Goal: Information Seeking & Learning: Find specific fact

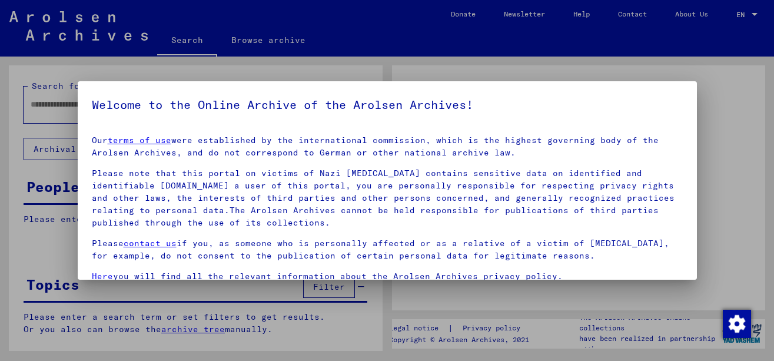
type input "********"
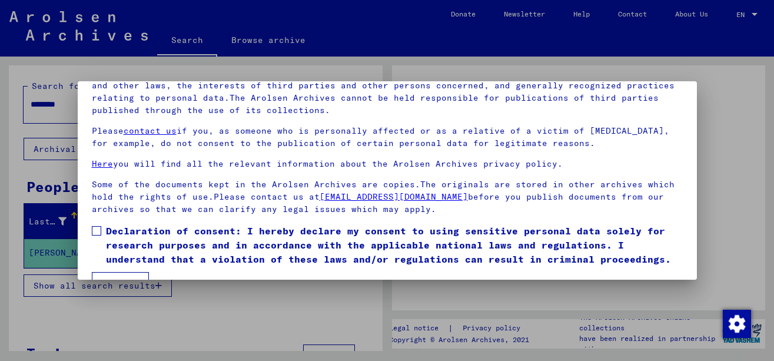
scroll to position [95, 0]
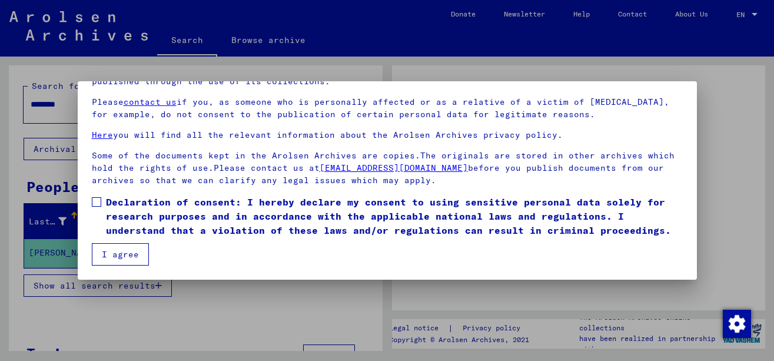
click at [166, 195] on span "Declaration of consent: I hereby declare my consent to using sensitive personal…" at bounding box center [394, 216] width 577 height 42
click at [114, 254] on button "I agree" at bounding box center [120, 254] width 57 height 22
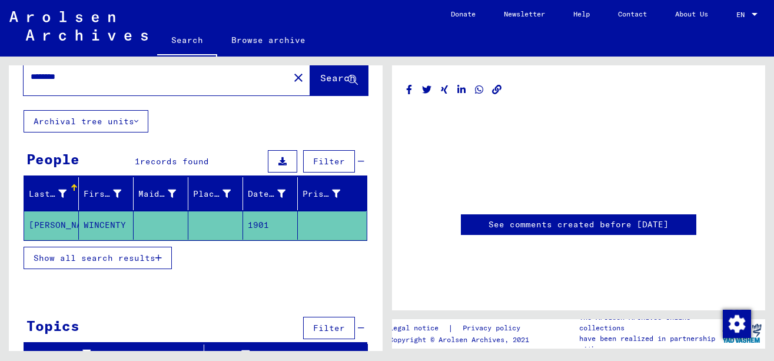
scroll to position [43, 0]
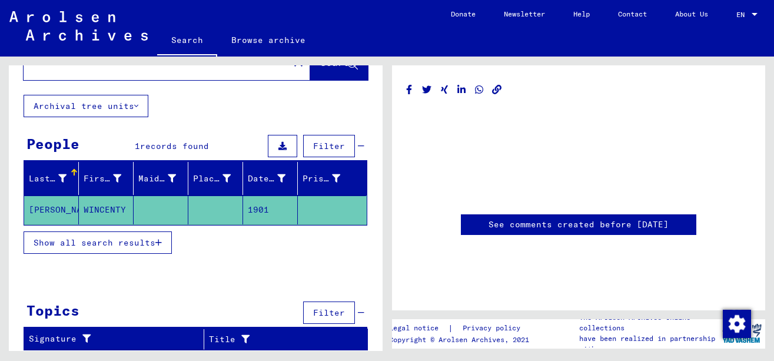
click at [248, 218] on mat-cell "1901" at bounding box center [270, 210] width 55 height 29
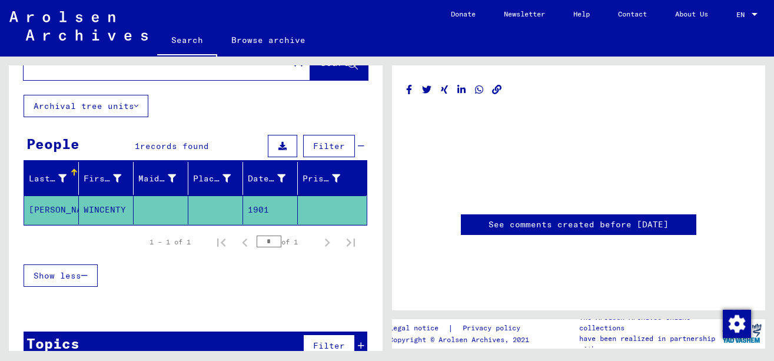
click at [268, 208] on mat-cell "1901" at bounding box center [270, 210] width 55 height 29
click at [206, 191] on mat-header-cell "Place of Birth" at bounding box center [215, 178] width 55 height 33
click at [183, 221] on mat-cell at bounding box center [161, 210] width 55 height 29
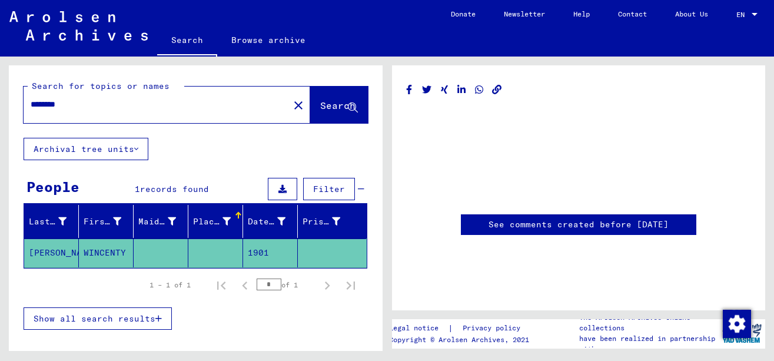
click at [146, 102] on input "********" at bounding box center [156, 104] width 251 height 12
click at [266, 253] on mat-cell "1901" at bounding box center [270, 253] width 55 height 29
click at [292, 102] on mat-icon "close" at bounding box center [299, 105] width 14 height 14
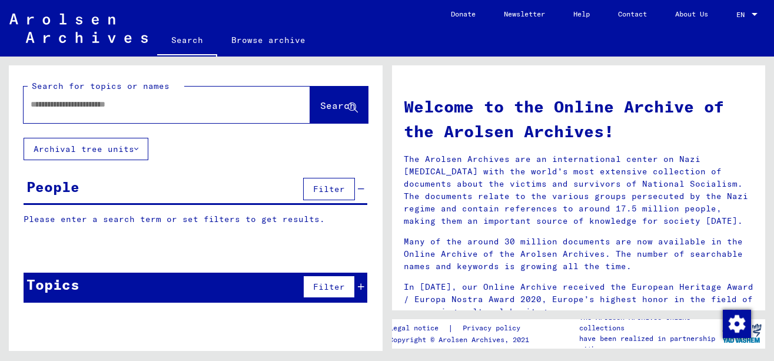
click at [272, 102] on div at bounding box center [167, 105] width 287 height 37
click at [236, 102] on input "text" at bounding box center [153, 104] width 244 height 12
type input "**********"
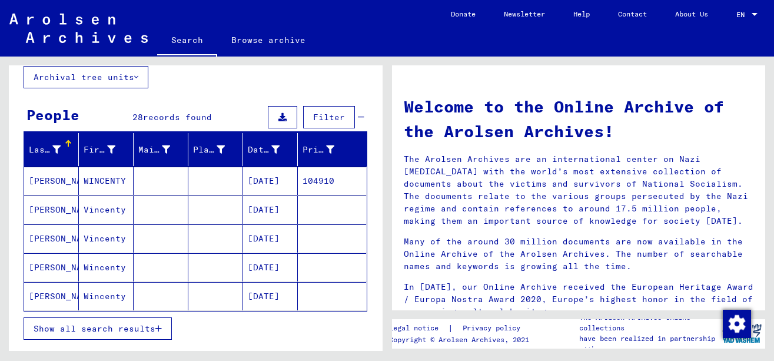
scroll to position [137, 0]
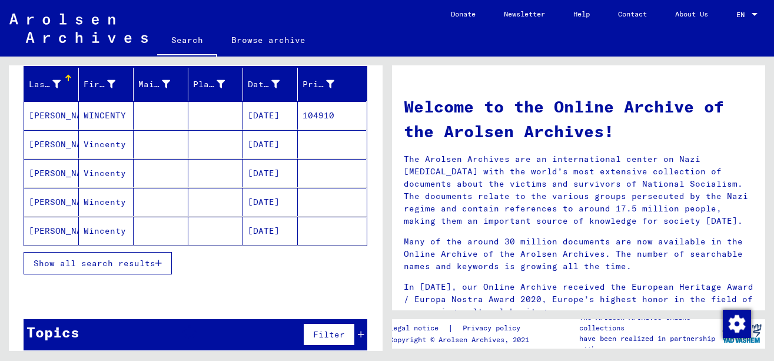
click at [108, 267] on span "Show all search results" at bounding box center [95, 263] width 122 height 11
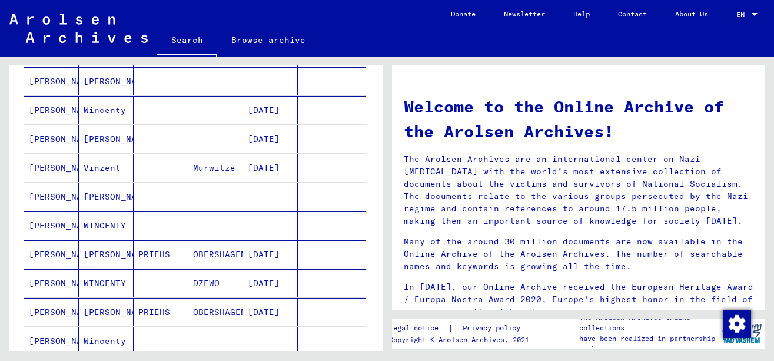
scroll to position [628, 0]
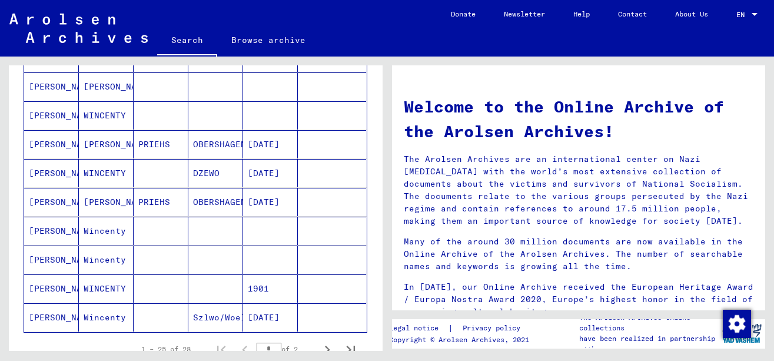
click at [252, 295] on mat-cell "1901" at bounding box center [270, 288] width 55 height 28
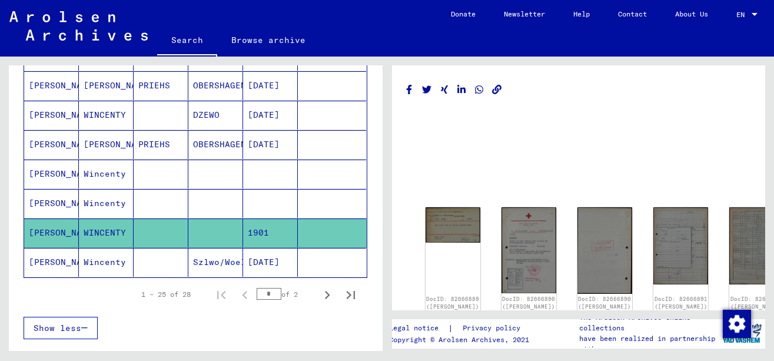
scroll to position [735, 0]
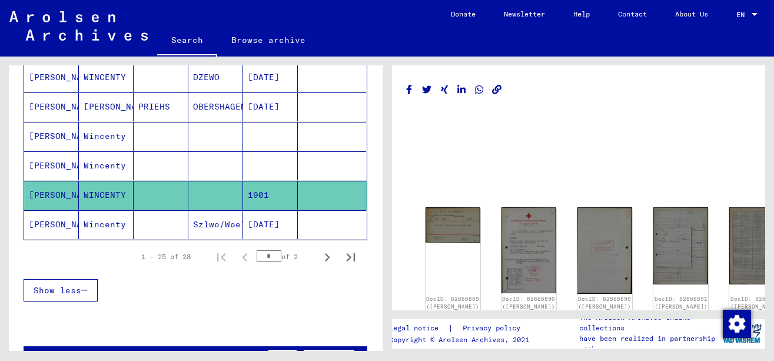
click at [298, 224] on mat-cell at bounding box center [332, 224] width 68 height 29
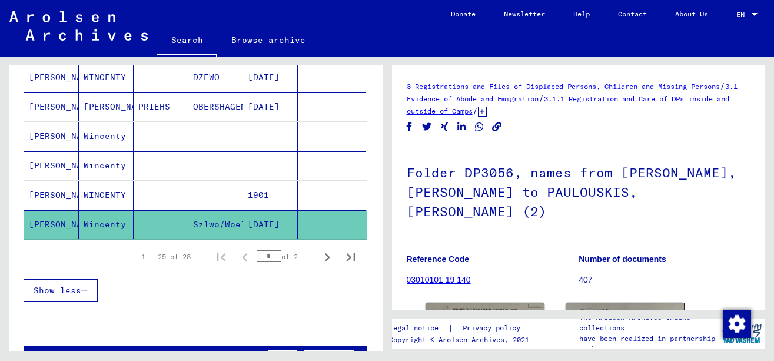
click at [299, 165] on mat-cell at bounding box center [332, 165] width 68 height 29
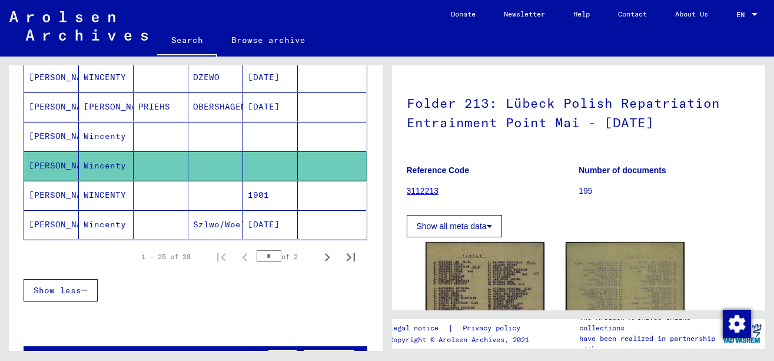
scroll to position [98, 0]
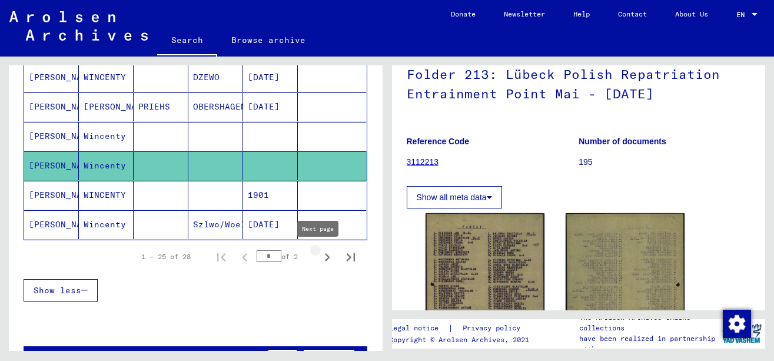
click at [327, 260] on button "Next page" at bounding box center [328, 257] width 24 height 24
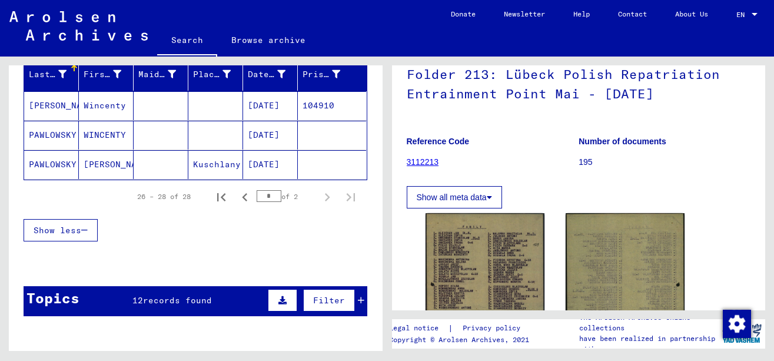
scroll to position [136, 0]
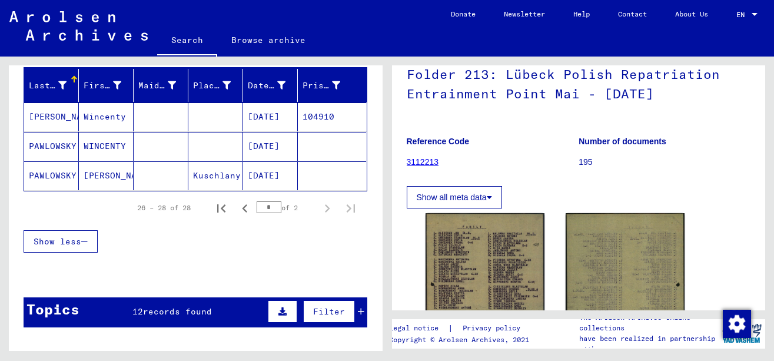
click at [260, 121] on mat-cell "[DATE]" at bounding box center [270, 116] width 55 height 29
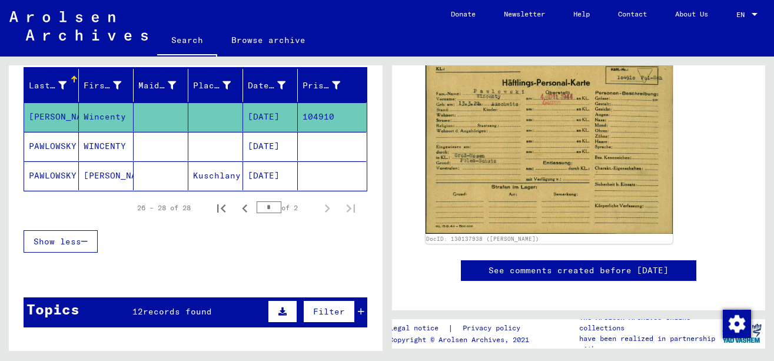
scroll to position [196, 0]
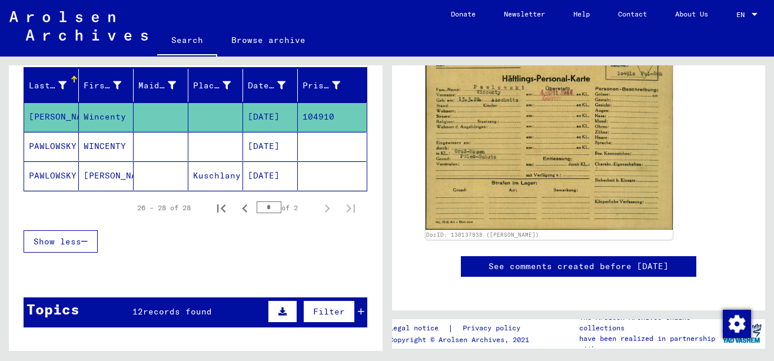
click at [506, 168] on img at bounding box center [550, 142] width 248 height 174
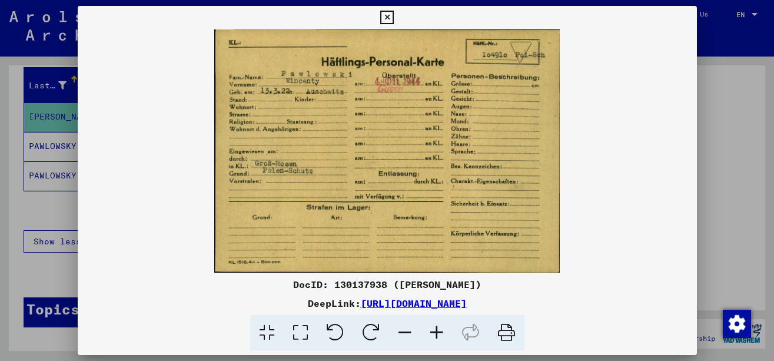
click at [380, 147] on img at bounding box center [388, 150] width 620 height 243
click at [774, 138] on div at bounding box center [387, 180] width 774 height 361
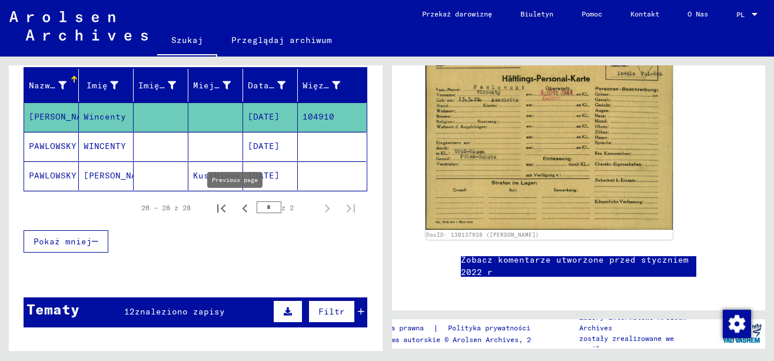
click at [237, 209] on icon "Previous page" at bounding box center [245, 208] width 16 height 16
type input "*"
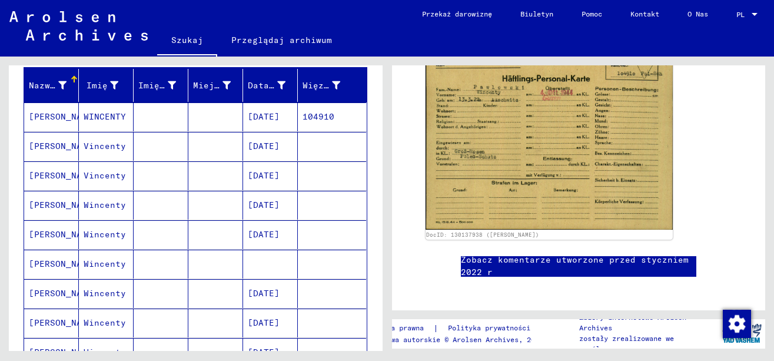
scroll to position [0, 0]
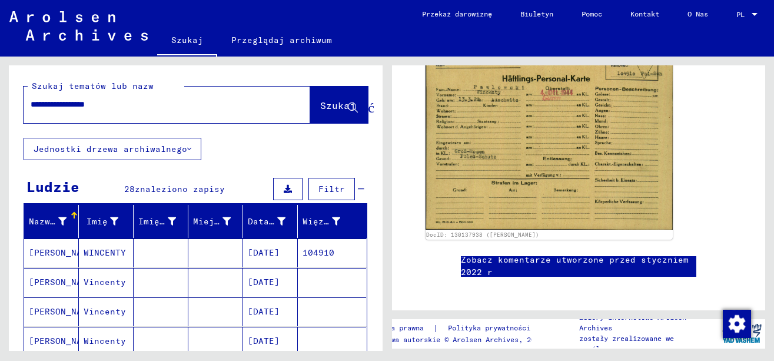
drag, startPoint x: 185, startPoint y: 104, endPoint x: 2, endPoint y: 111, distance: 183.3
click at [0, 116] on html "**********" at bounding box center [387, 180] width 774 height 361
type input "**********"
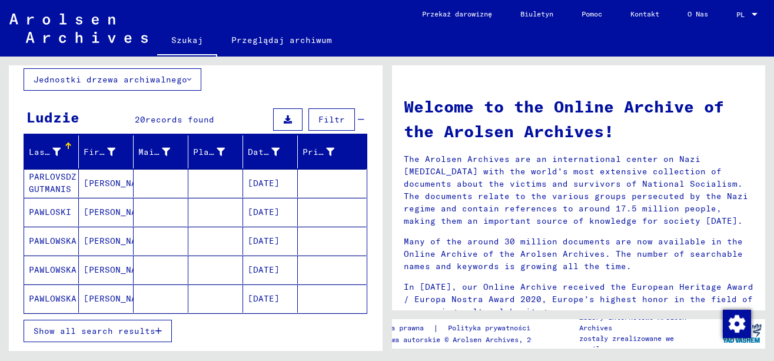
scroll to position [98, 0]
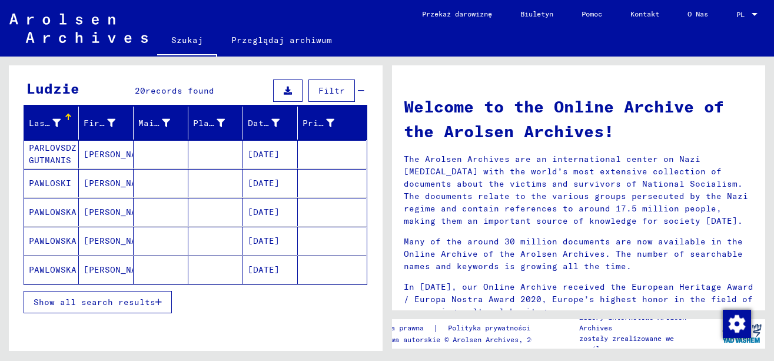
click at [181, 214] on mat-cell at bounding box center [161, 212] width 55 height 28
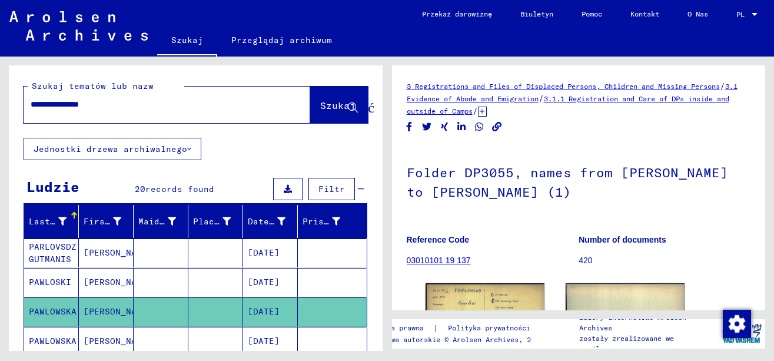
click at [222, 106] on input "**********" at bounding box center [156, 104] width 251 height 12
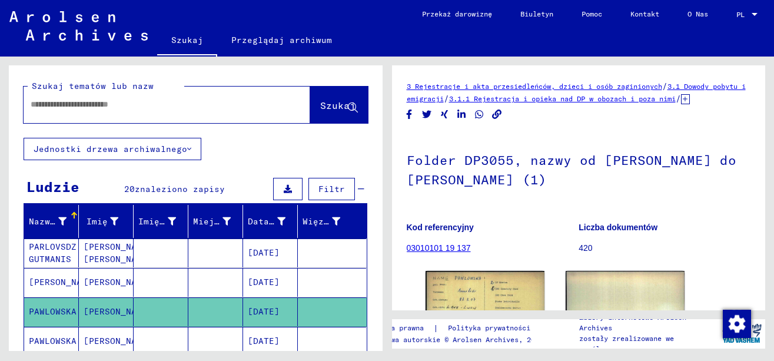
click at [222, 106] on input "text" at bounding box center [156, 104] width 251 height 12
type input "**********"
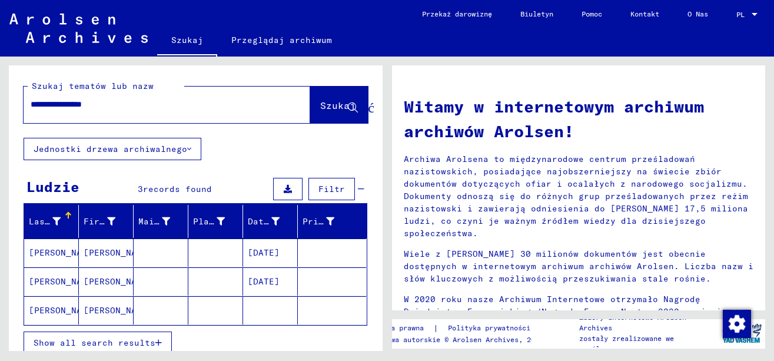
click at [174, 282] on mat-cell at bounding box center [161, 281] width 55 height 28
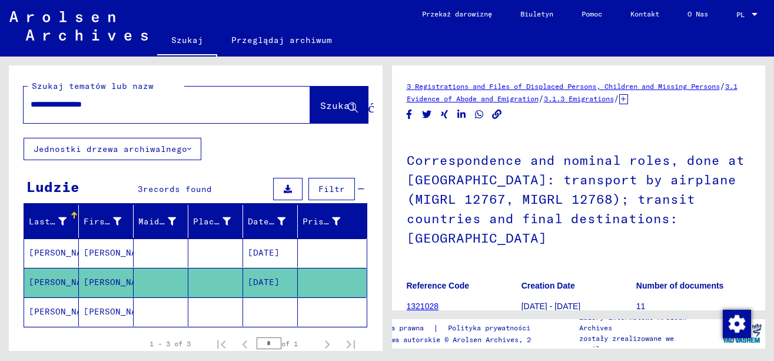
click at [217, 257] on mat-cell at bounding box center [215, 253] width 55 height 29
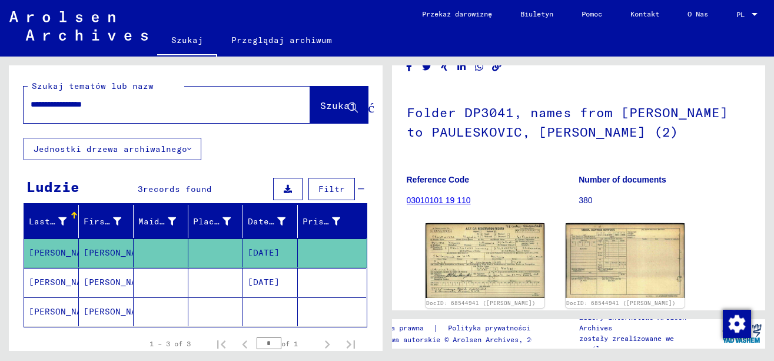
scroll to position [98, 0]
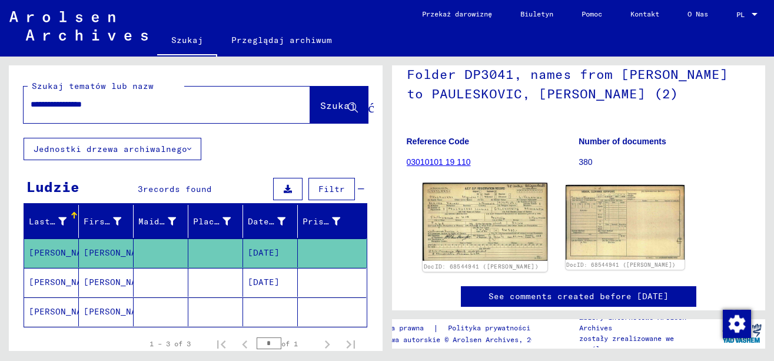
click at [465, 253] on img at bounding box center [484, 222] width 125 height 78
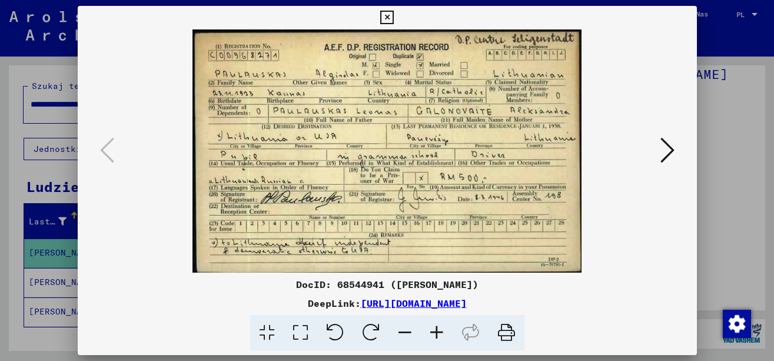
click at [390, 131] on img at bounding box center [387, 150] width 539 height 243
click at [433, 330] on icon at bounding box center [437, 333] width 32 height 36
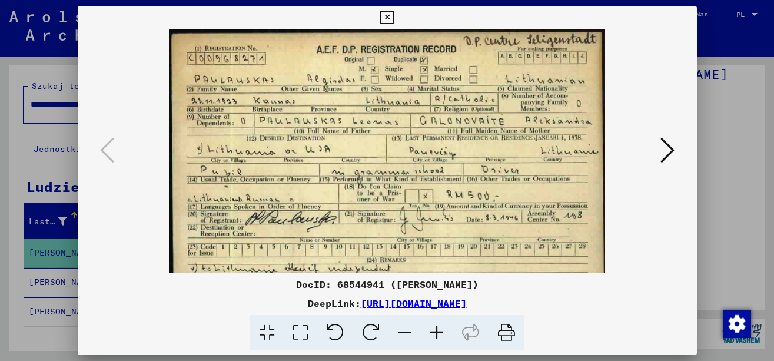
click at [433, 330] on icon at bounding box center [437, 333] width 32 height 36
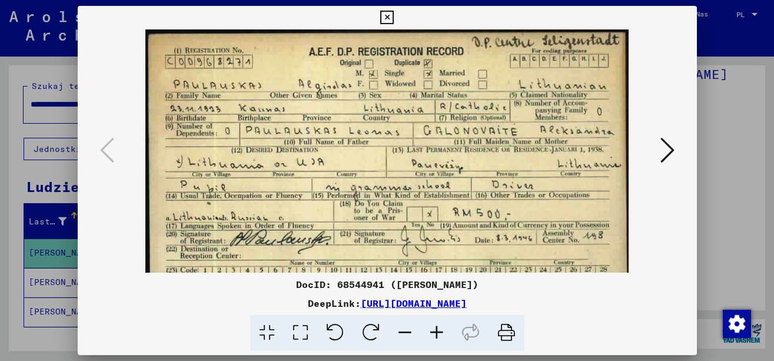
click at [433, 330] on icon at bounding box center [437, 333] width 32 height 36
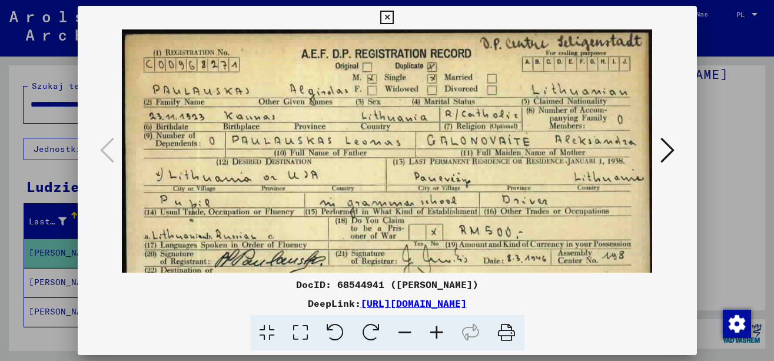
click at [433, 330] on icon at bounding box center [437, 333] width 32 height 36
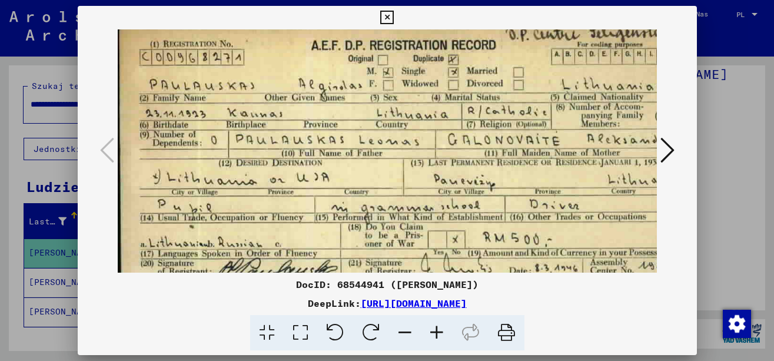
scroll to position [14, 0]
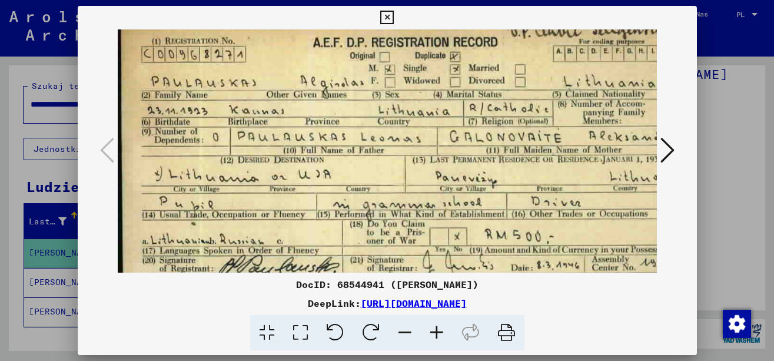
drag, startPoint x: 480, startPoint y: 185, endPoint x: 481, endPoint y: 178, distance: 7.1
click at [481, 178] on img at bounding box center [407, 196] width 578 height 361
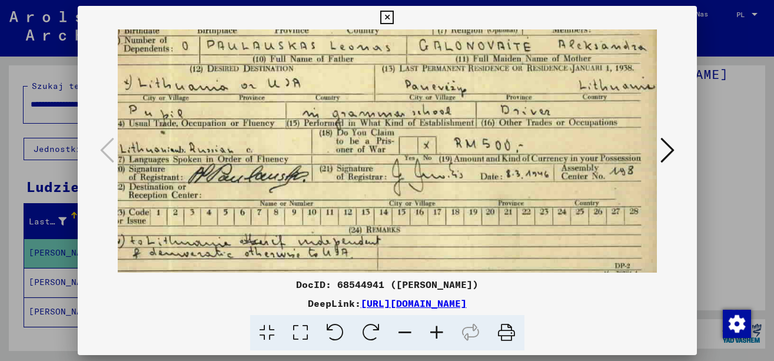
drag, startPoint x: 451, startPoint y: 147, endPoint x: 468, endPoint y: 53, distance: 95.7
click at [433, 54] on img at bounding box center [376, 105] width 578 height 361
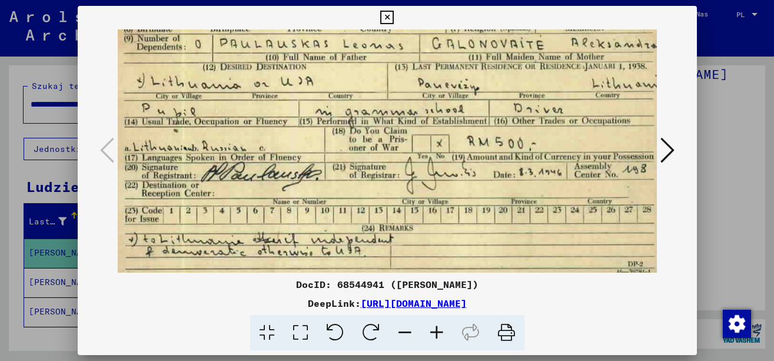
click at [670, 161] on icon at bounding box center [668, 150] width 14 height 28
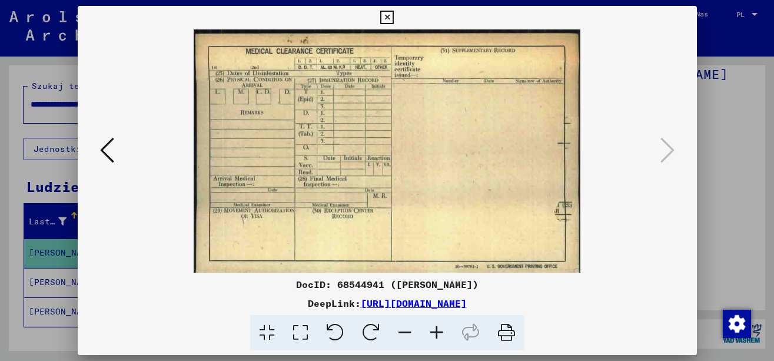
click at [723, 154] on div at bounding box center [387, 180] width 774 height 361
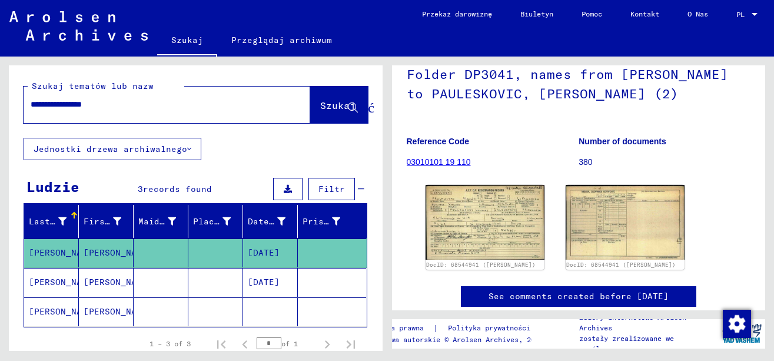
click at [279, 290] on mat-cell "[DATE]" at bounding box center [270, 282] width 55 height 29
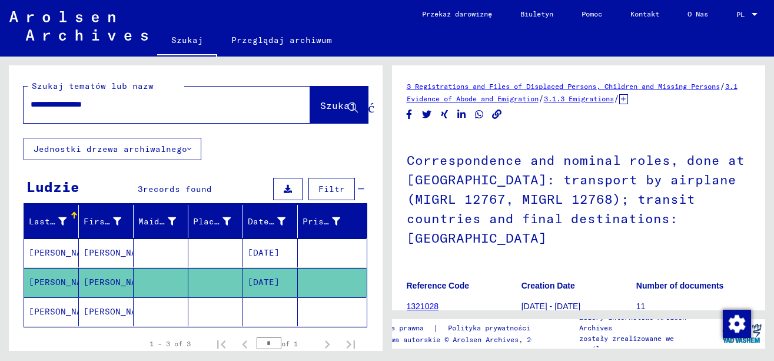
click at [280, 313] on mat-cell at bounding box center [270, 311] width 55 height 29
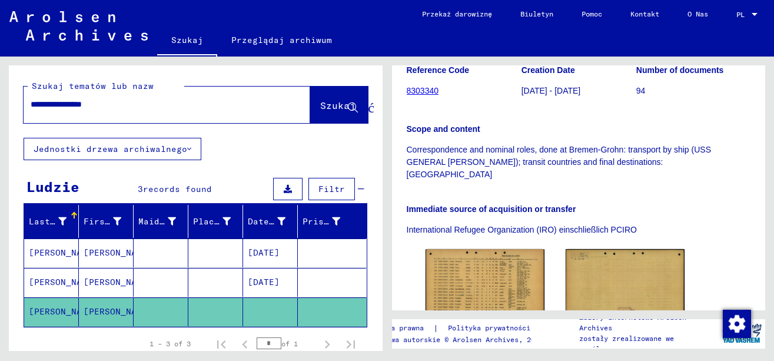
scroll to position [294, 0]
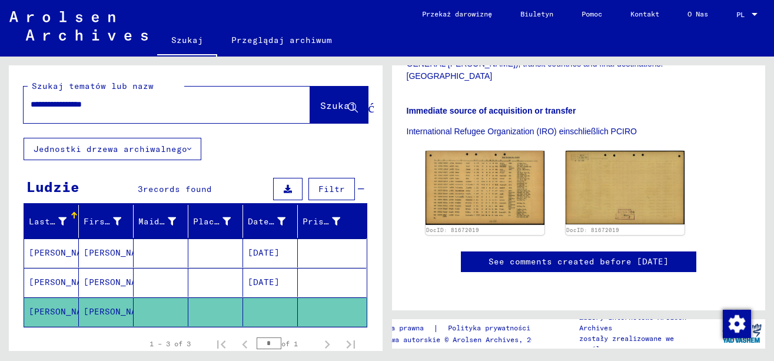
click at [206, 119] on div "**********" at bounding box center [167, 105] width 287 height 37
click at [198, 107] on input "**********" at bounding box center [156, 104] width 251 height 12
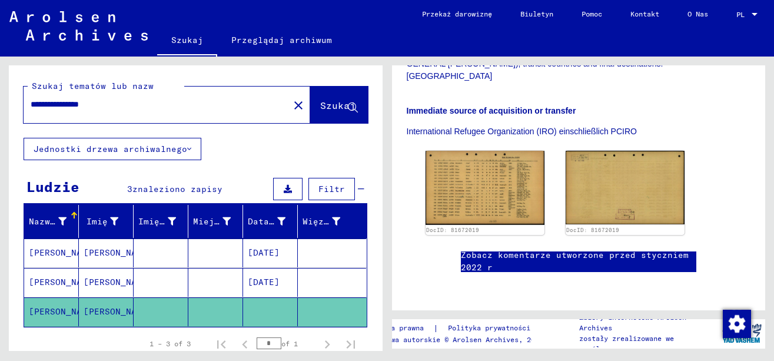
type input "**********"
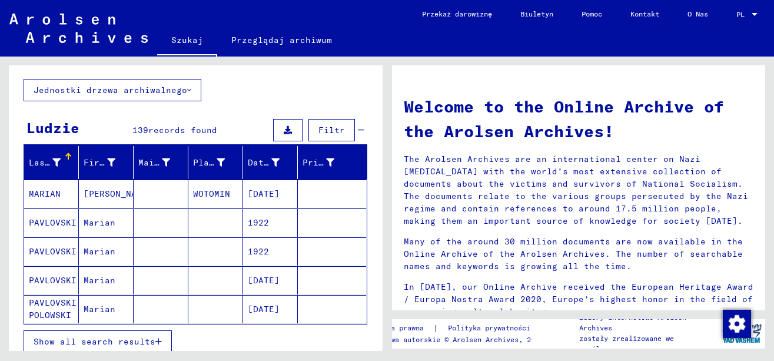
scroll to position [98, 0]
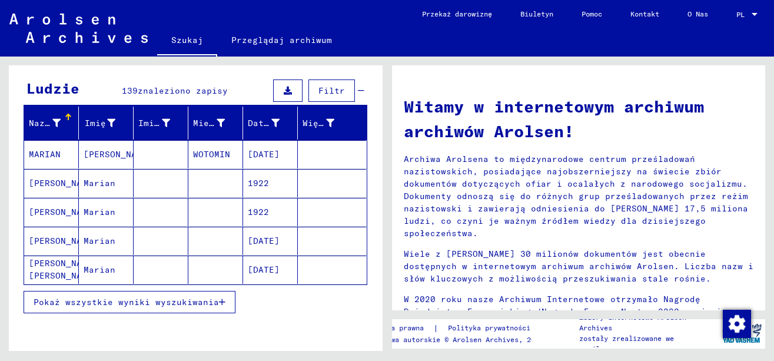
click at [101, 148] on mat-cell "[PERSON_NAME]" at bounding box center [106, 154] width 55 height 28
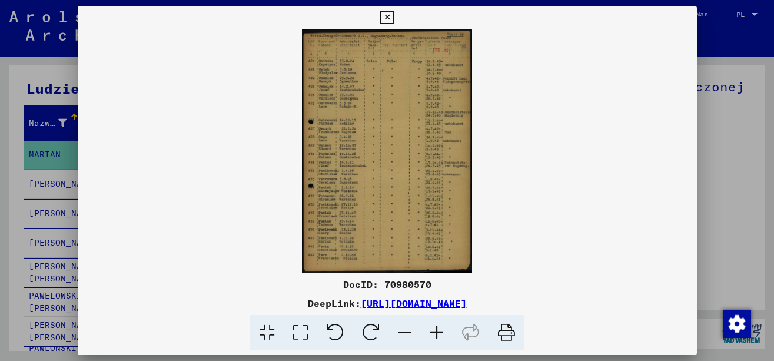
click at [375, 193] on img at bounding box center [388, 150] width 620 height 243
click at [437, 336] on icon at bounding box center [437, 333] width 32 height 36
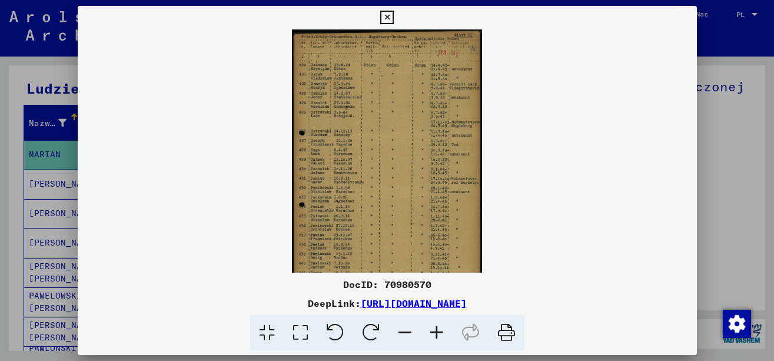
click at [437, 336] on icon at bounding box center [437, 333] width 32 height 36
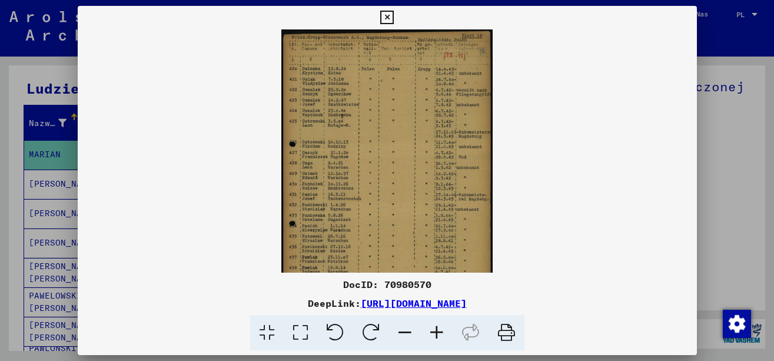
click at [437, 336] on icon at bounding box center [437, 333] width 32 height 36
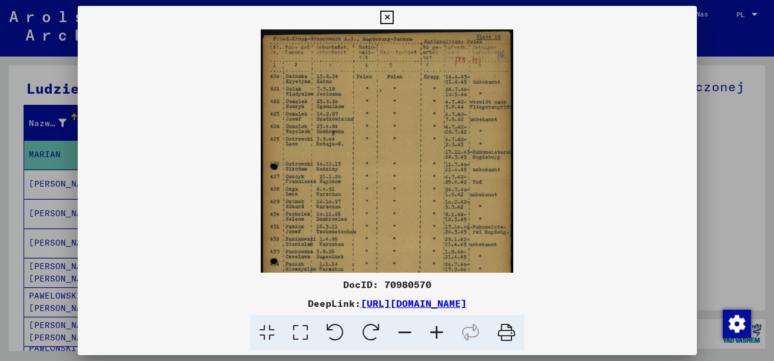
click at [437, 336] on icon at bounding box center [437, 333] width 32 height 36
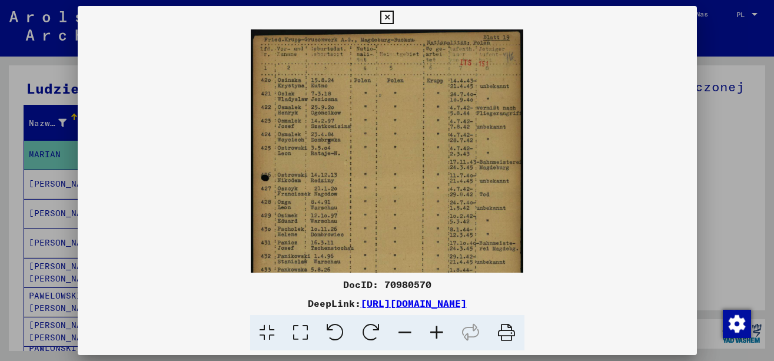
click at [437, 336] on icon at bounding box center [437, 333] width 32 height 36
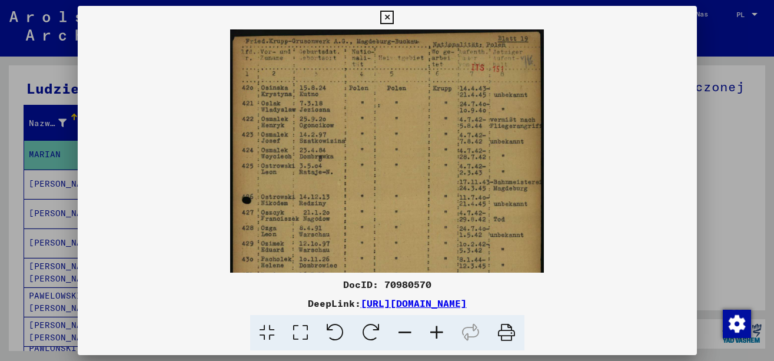
click at [437, 336] on icon at bounding box center [437, 333] width 32 height 36
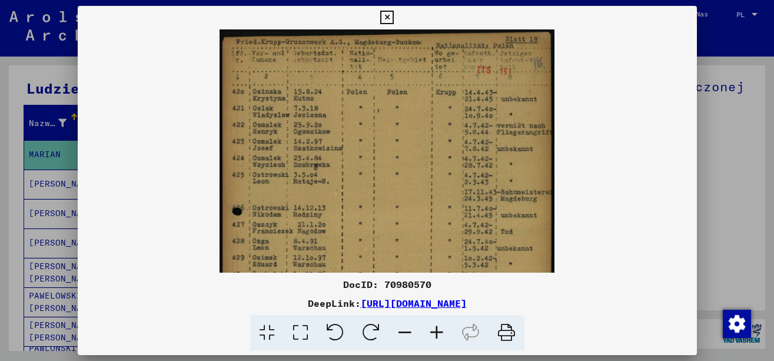
click at [437, 336] on icon at bounding box center [437, 333] width 32 height 36
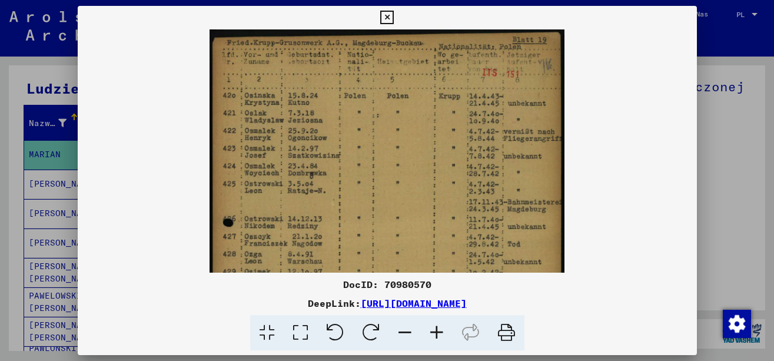
click at [437, 336] on icon at bounding box center [437, 333] width 32 height 36
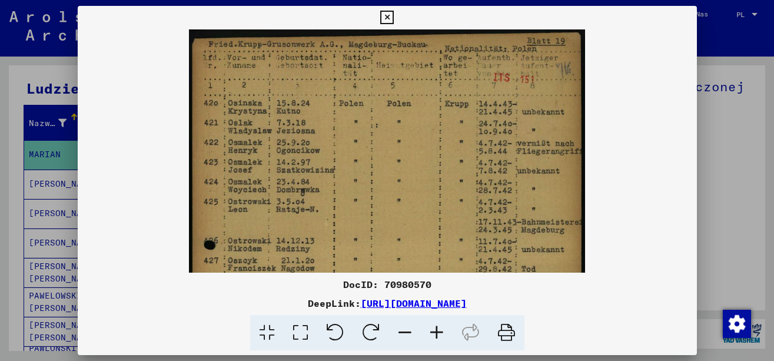
click at [437, 336] on icon at bounding box center [437, 333] width 32 height 36
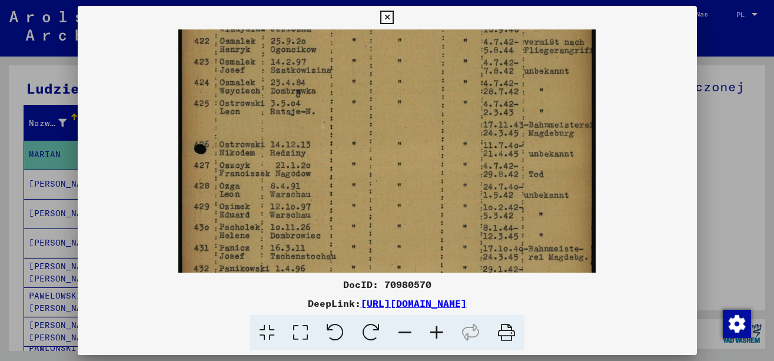
drag, startPoint x: 437, startPoint y: 255, endPoint x: 438, endPoint y: 147, distance: 108.4
click at [438, 147] on img at bounding box center [386, 220] width 417 height 597
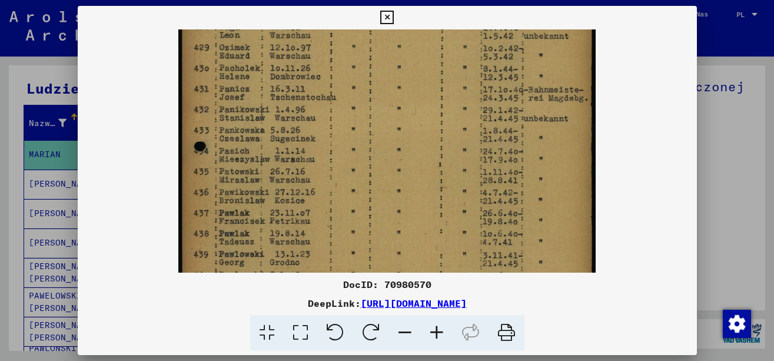
scroll to position [281, 0]
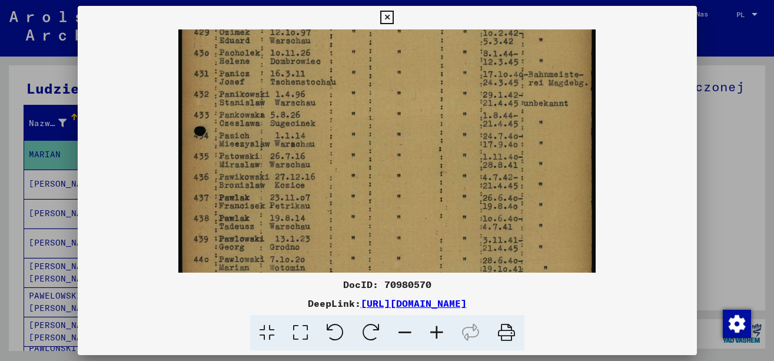
drag, startPoint x: 389, startPoint y: 230, endPoint x: 399, endPoint y: 57, distance: 173.4
click at [399, 57] on img at bounding box center [386, 46] width 417 height 597
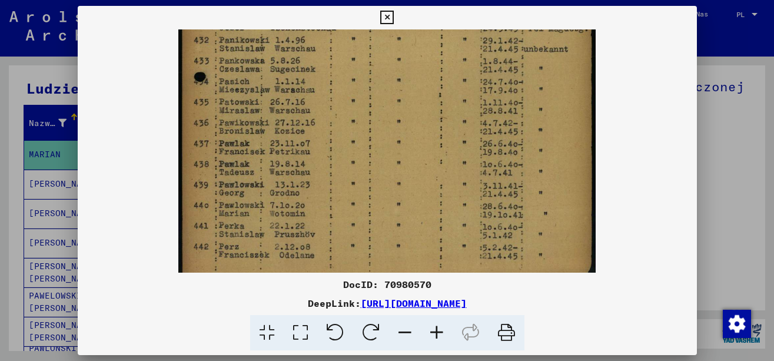
scroll to position [337, 0]
drag, startPoint x: 301, startPoint y: 249, endPoint x: 320, endPoint y: 193, distance: 59.0
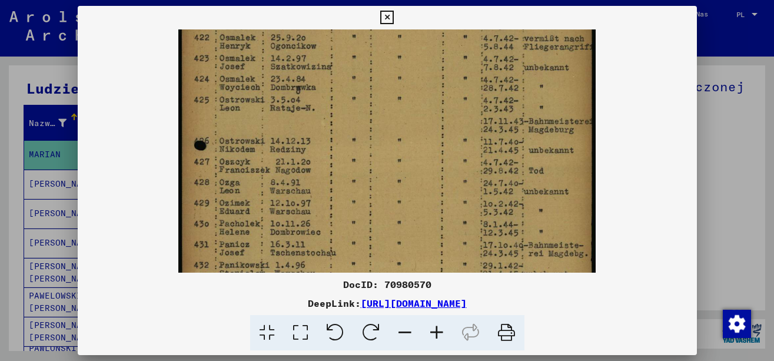
drag, startPoint x: 509, startPoint y: 107, endPoint x: 489, endPoint y: 294, distance: 188.3
click at [503, 332] on div "DocID: 70980570 DeepLink: [URL][DOMAIN_NAME]" at bounding box center [388, 178] width 620 height 345
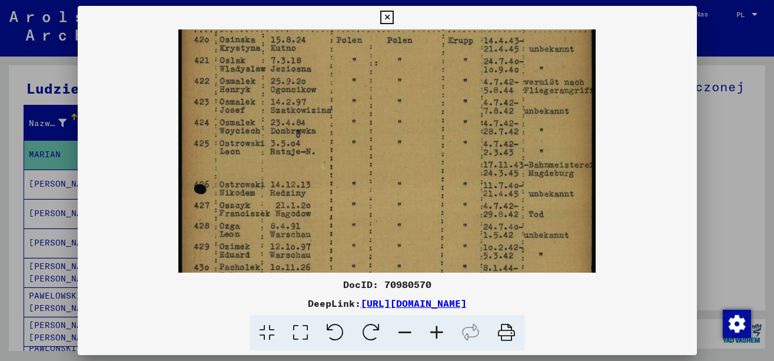
scroll to position [0, 0]
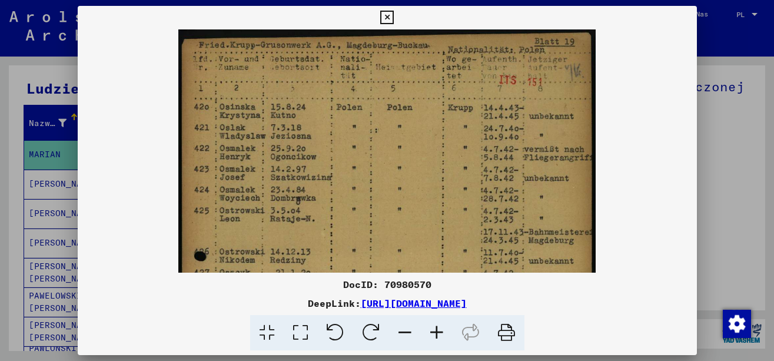
drag, startPoint x: 466, startPoint y: 183, endPoint x: 466, endPoint y: 294, distance: 111.3
click at [466, 294] on div "DocID: 70980570 DeepLink: [URL][DOMAIN_NAME]" at bounding box center [388, 178] width 620 height 345
click at [27, 193] on div at bounding box center [387, 180] width 774 height 361
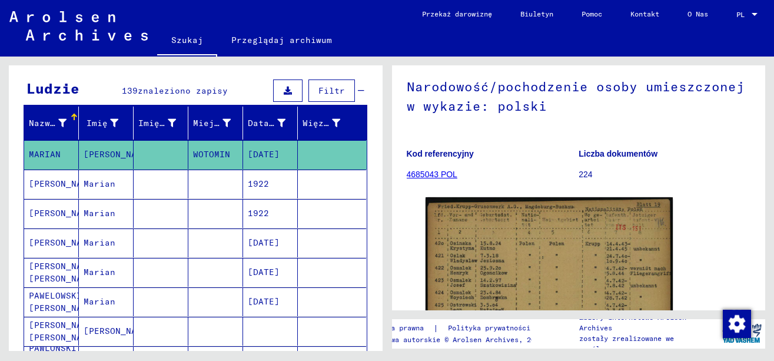
click at [105, 211] on mat-cell "Marian" at bounding box center [106, 213] width 55 height 29
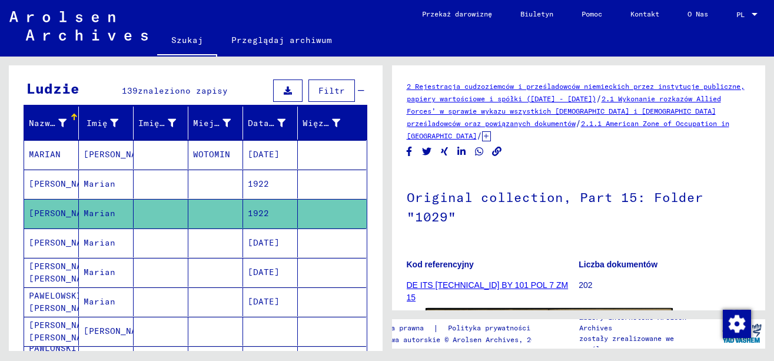
click at [128, 234] on mat-cell "Marian" at bounding box center [106, 242] width 55 height 29
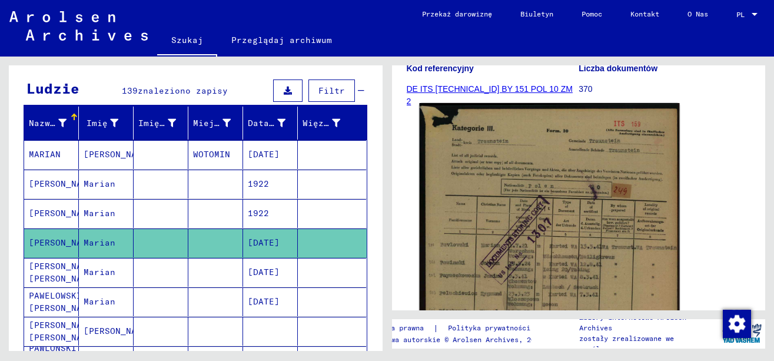
scroll to position [294, 0]
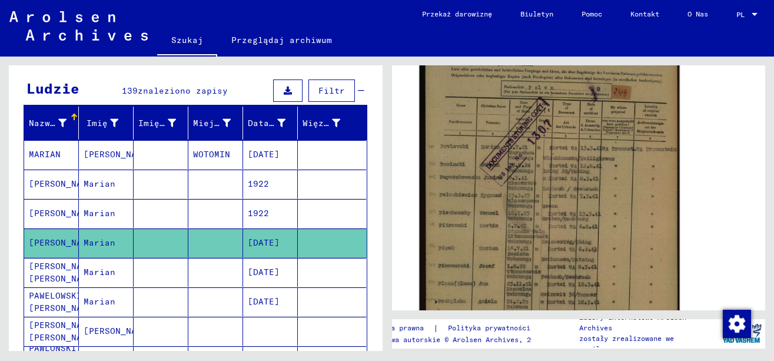
click at [526, 237] on img at bounding box center [549, 185] width 260 height 361
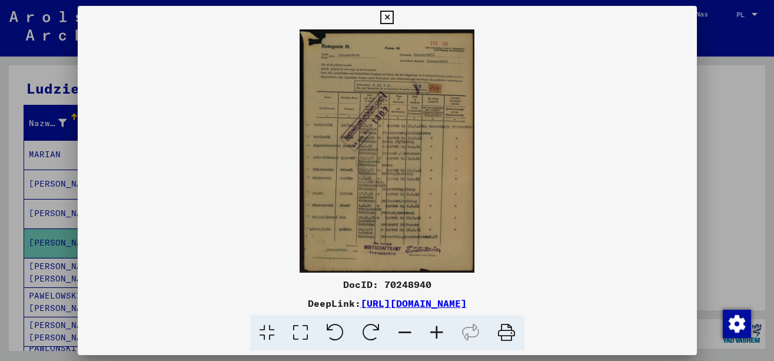
click at [442, 332] on icon at bounding box center [437, 333] width 32 height 36
click at [440, 332] on icon at bounding box center [437, 333] width 32 height 36
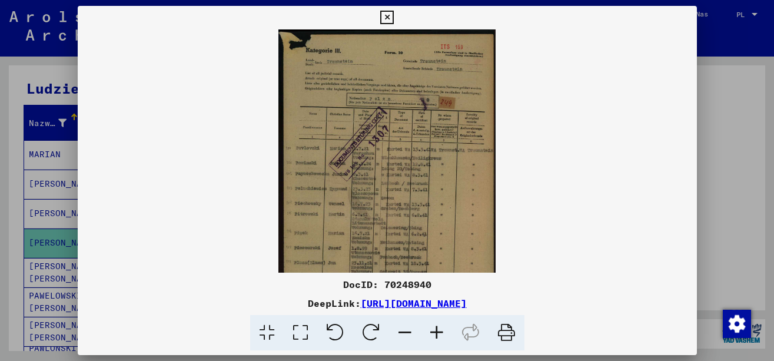
click at [440, 332] on icon at bounding box center [437, 333] width 32 height 36
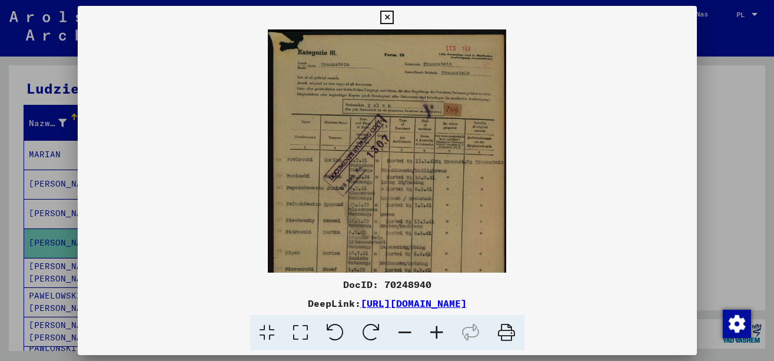
click at [440, 332] on icon at bounding box center [437, 333] width 32 height 36
click at [440, 331] on icon at bounding box center [437, 333] width 32 height 36
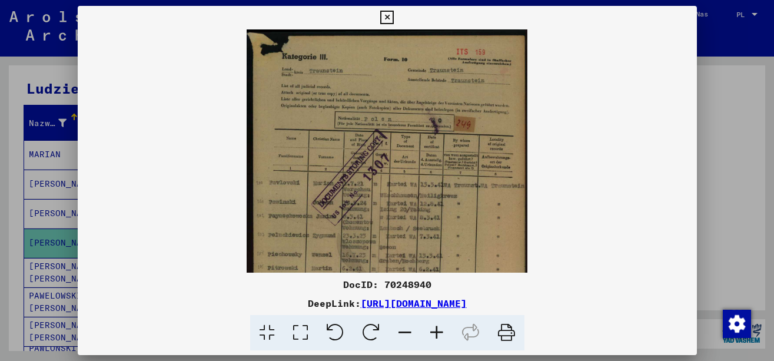
click at [440, 331] on icon at bounding box center [437, 333] width 32 height 36
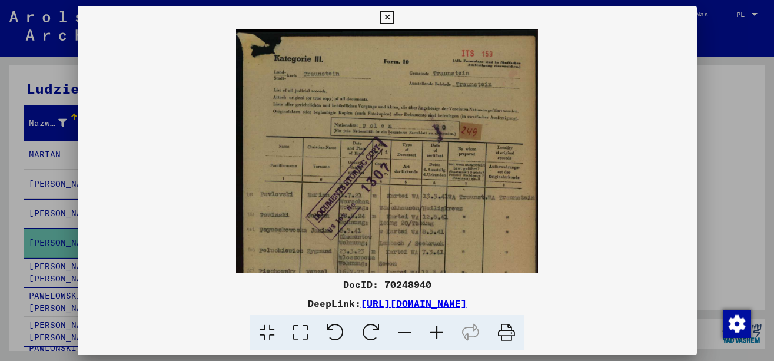
click at [440, 331] on icon at bounding box center [437, 333] width 32 height 36
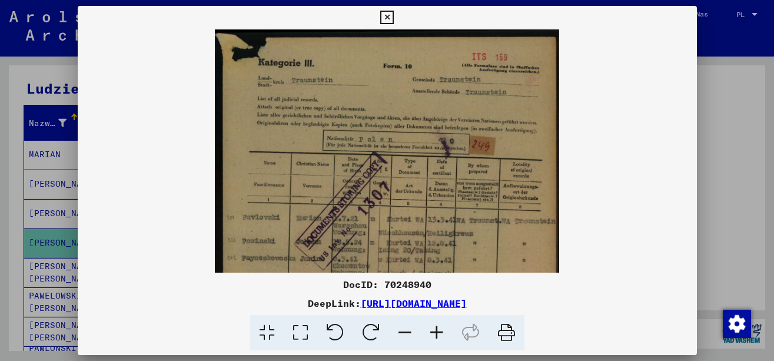
click at [440, 331] on icon at bounding box center [437, 333] width 32 height 36
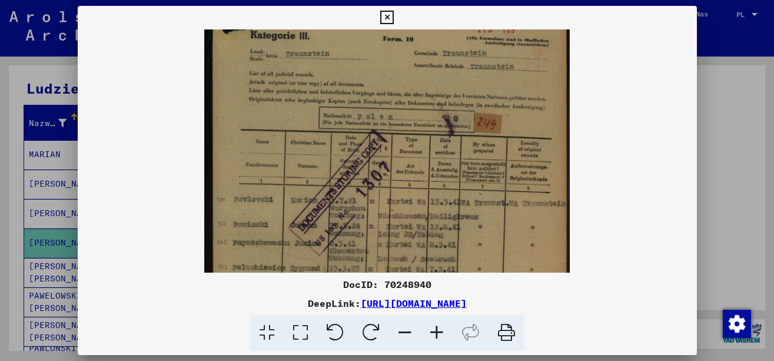
scroll to position [35, 0]
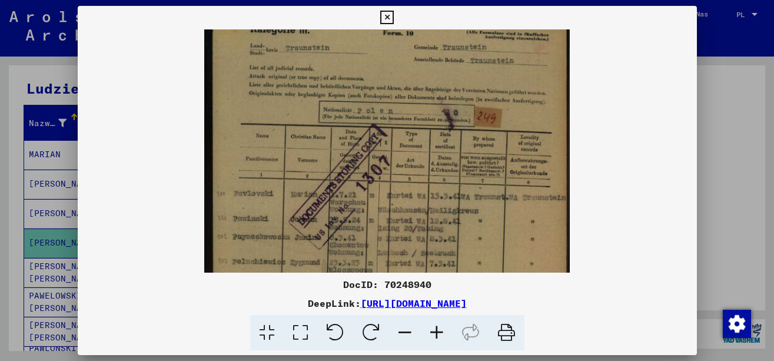
drag, startPoint x: 392, startPoint y: 257, endPoint x: 382, endPoint y: 222, distance: 36.6
click at [382, 222] on img at bounding box center [387, 248] width 366 height 508
click at [433, 337] on icon at bounding box center [437, 333] width 32 height 36
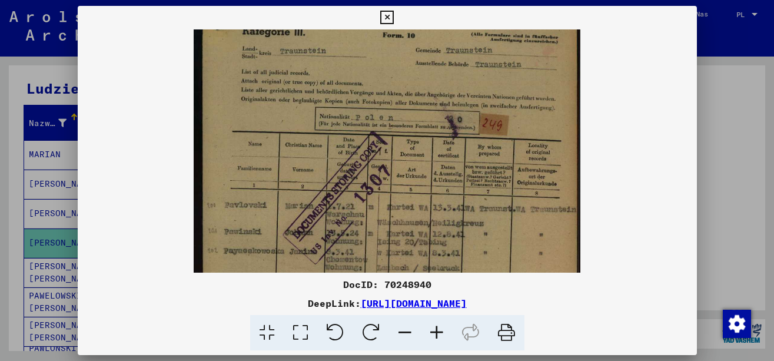
click at [433, 337] on icon at bounding box center [437, 333] width 32 height 36
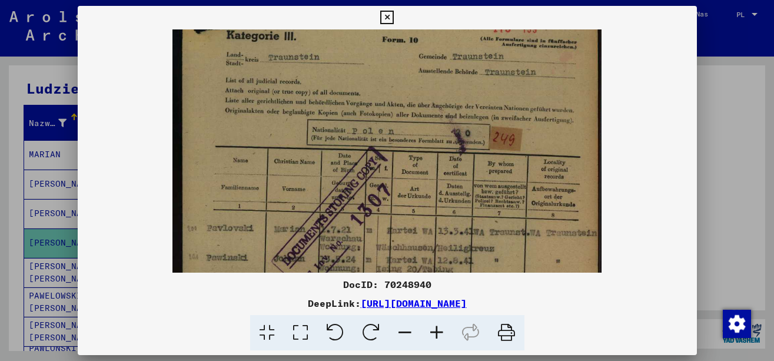
click at [433, 337] on icon at bounding box center [437, 333] width 32 height 36
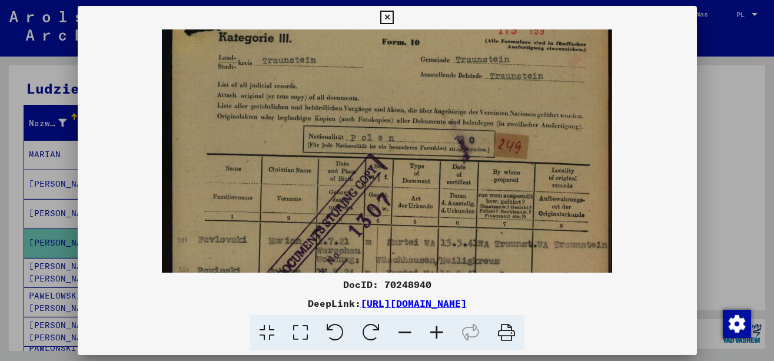
click at [433, 337] on icon at bounding box center [437, 333] width 32 height 36
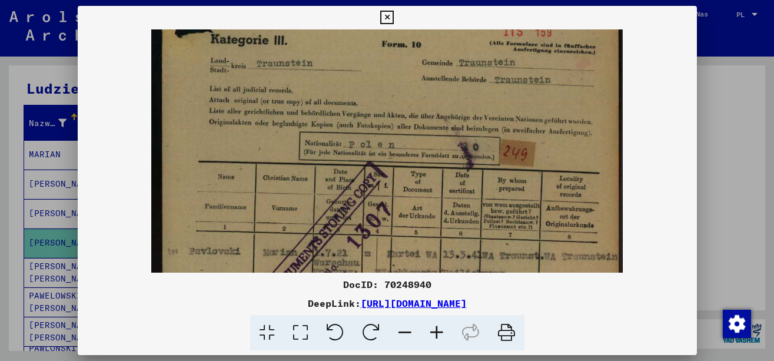
click at [433, 337] on icon at bounding box center [437, 333] width 32 height 36
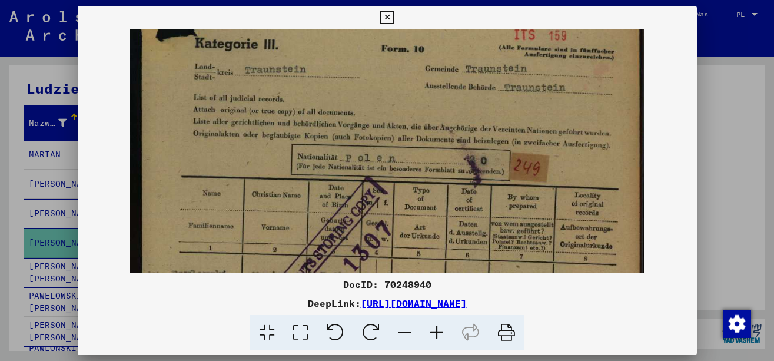
click at [433, 337] on icon at bounding box center [437, 333] width 32 height 36
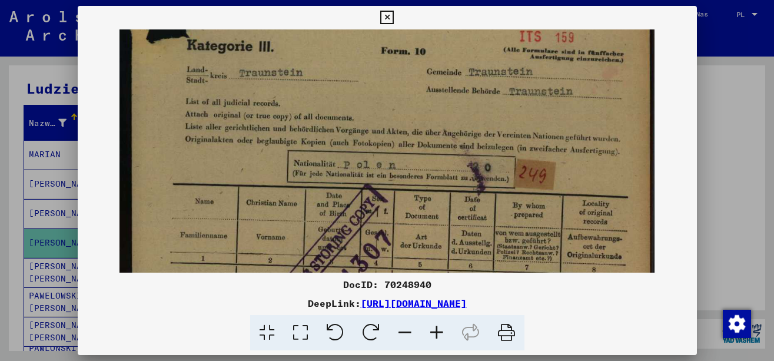
scroll to position [44, 0]
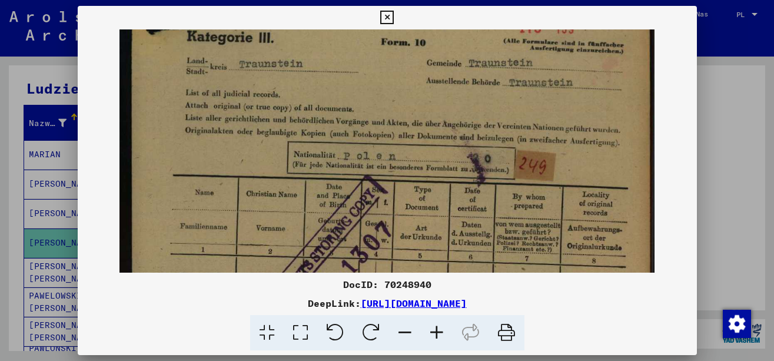
drag, startPoint x: 313, startPoint y: 166, endPoint x: 314, endPoint y: 157, distance: 8.9
click at [314, 157] on img at bounding box center [387, 357] width 535 height 744
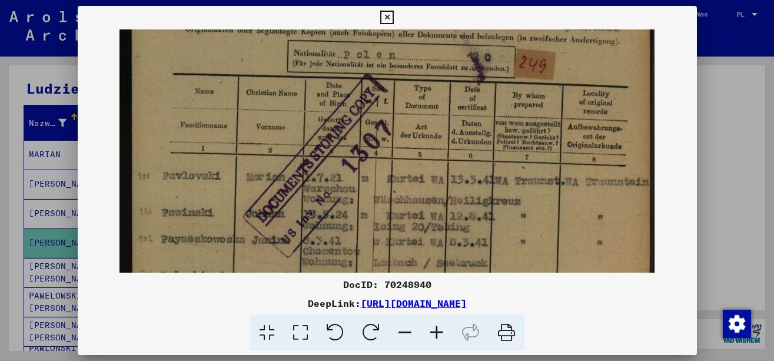
scroll to position [149, 0]
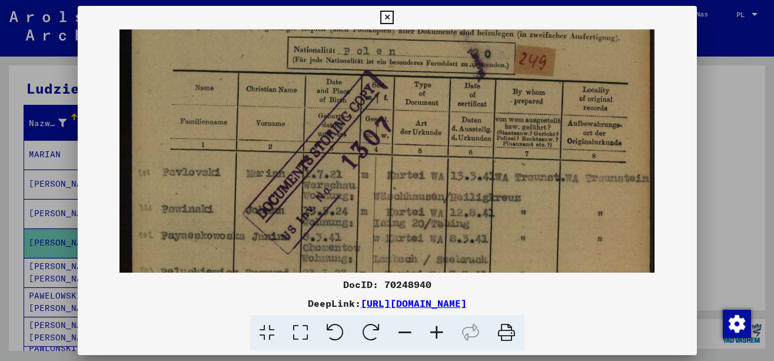
drag, startPoint x: 377, startPoint y: 193, endPoint x: 368, endPoint y: 88, distance: 105.2
click at [368, 88] on img at bounding box center [387, 252] width 535 height 744
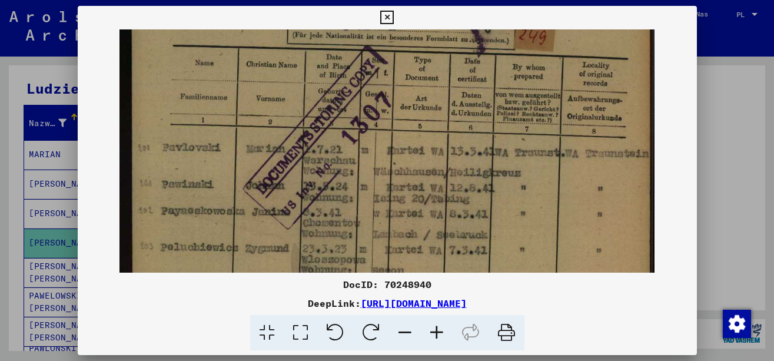
drag, startPoint x: 405, startPoint y: 173, endPoint x: 406, endPoint y: 148, distance: 24.8
click at [406, 148] on img at bounding box center [387, 228] width 535 height 744
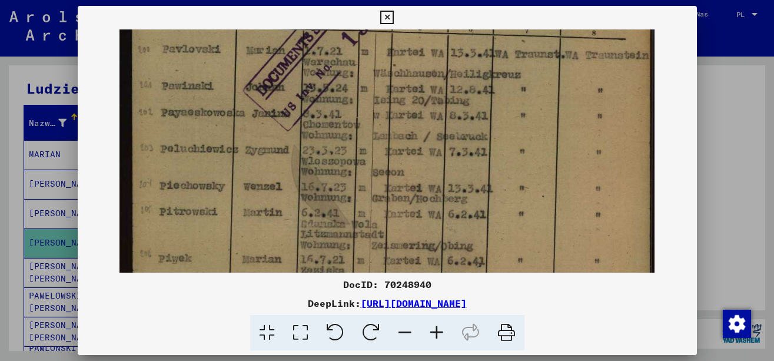
scroll to position [334, 0]
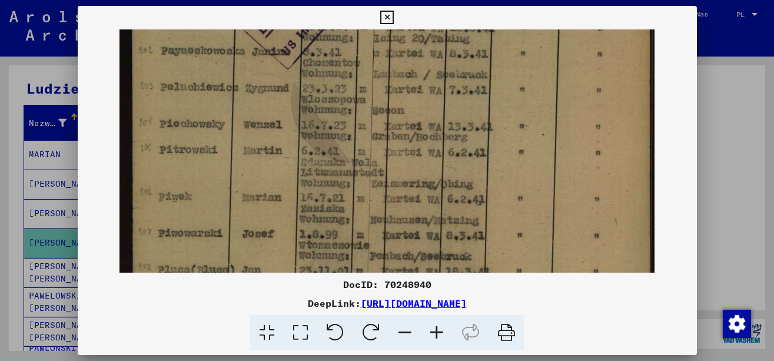
drag, startPoint x: 416, startPoint y: 201, endPoint x: 438, endPoint y: 41, distance: 161.7
click at [438, 41] on img at bounding box center [387, 68] width 535 height 744
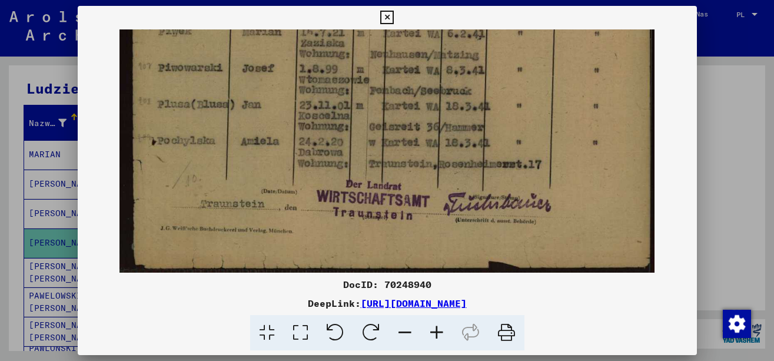
drag, startPoint x: 388, startPoint y: 141, endPoint x: 426, endPoint y: -25, distance: 170.9
click at [426, 0] on html "**********" at bounding box center [387, 180] width 774 height 361
click at [701, 114] on div at bounding box center [387, 180] width 774 height 361
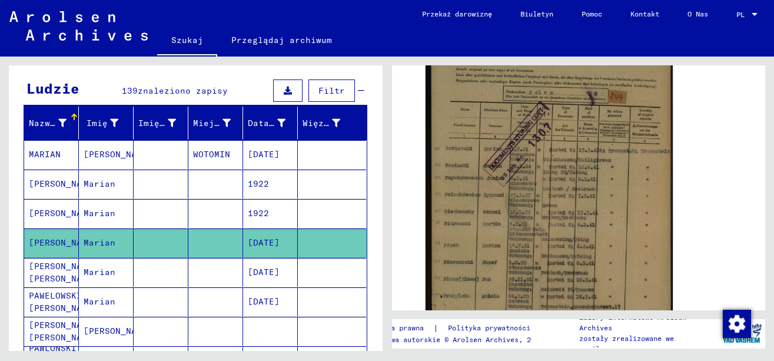
click at [235, 269] on mat-cell at bounding box center [215, 272] width 55 height 29
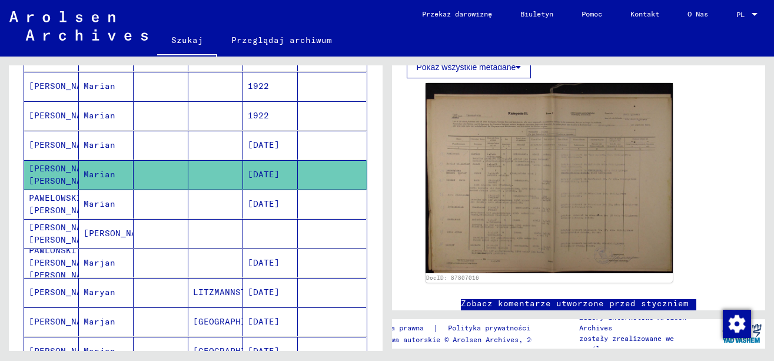
scroll to position [393, 0]
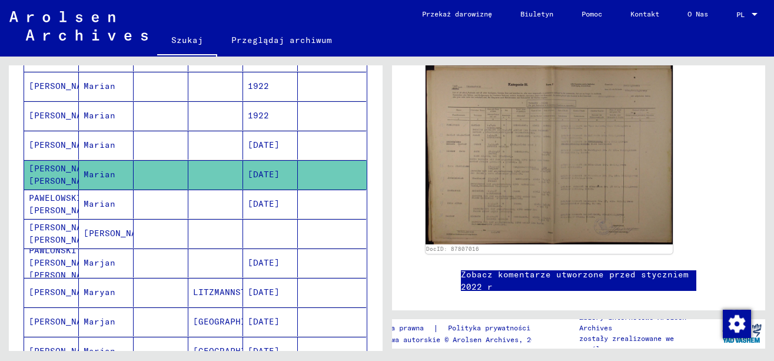
click at [298, 228] on mat-cell at bounding box center [332, 233] width 68 height 29
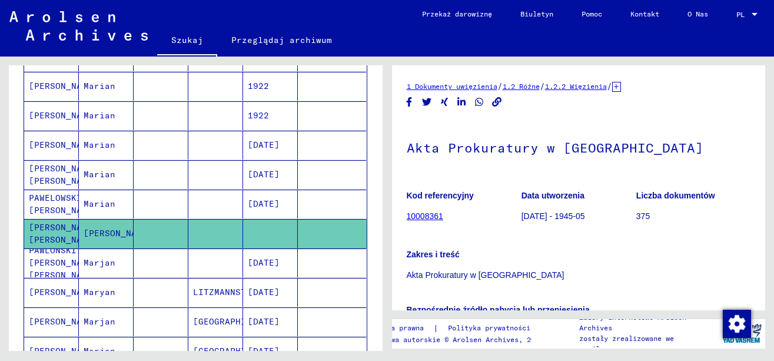
click at [298, 200] on mat-cell at bounding box center [332, 204] width 68 height 29
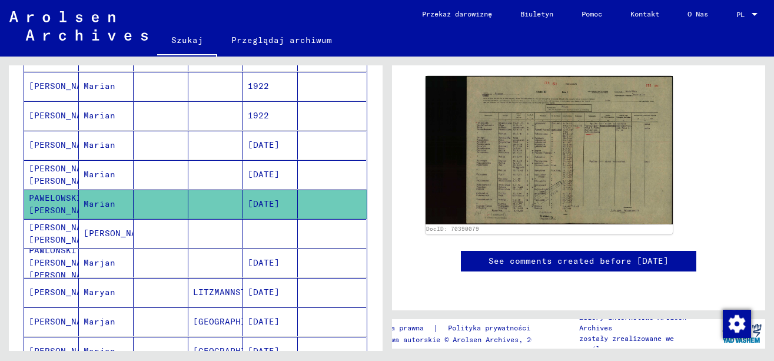
scroll to position [196, 0]
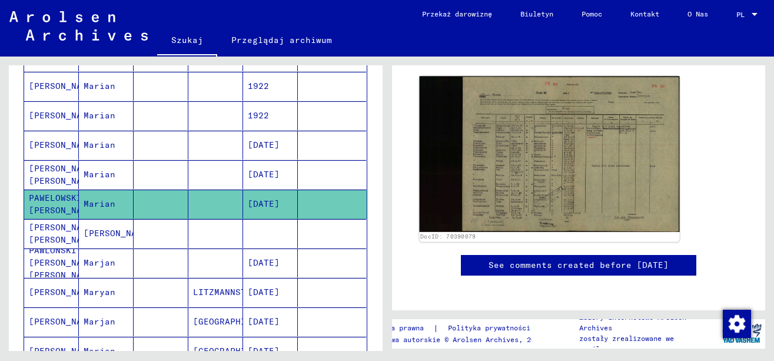
click at [496, 185] on img at bounding box center [549, 154] width 260 height 155
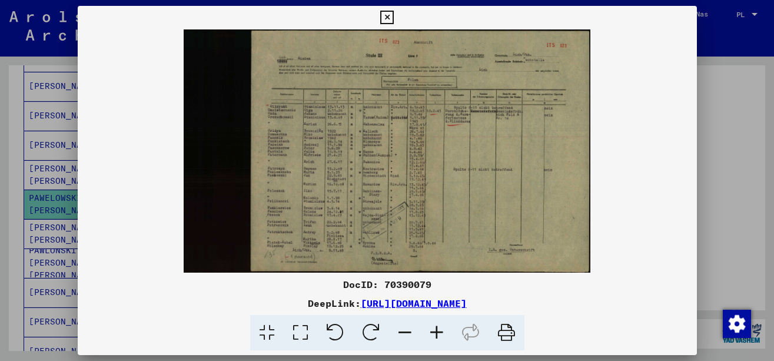
click at [432, 327] on icon at bounding box center [437, 333] width 32 height 36
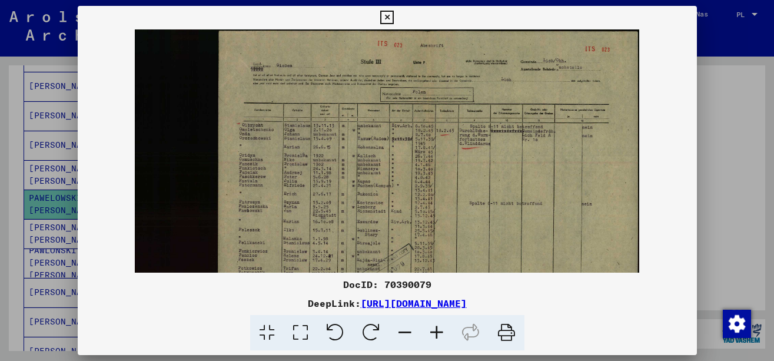
click at [432, 327] on icon at bounding box center [437, 333] width 32 height 36
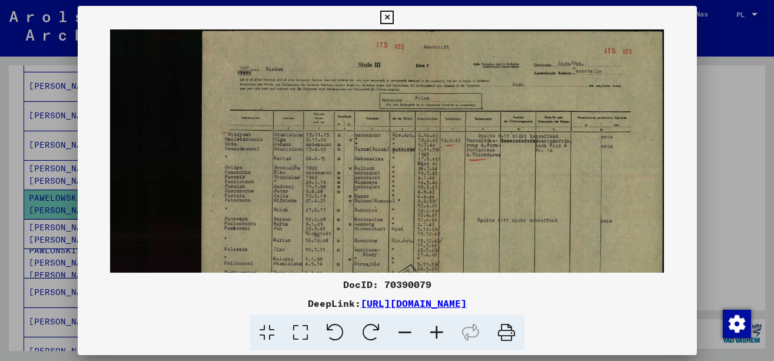
click at [432, 327] on icon at bounding box center [437, 333] width 32 height 36
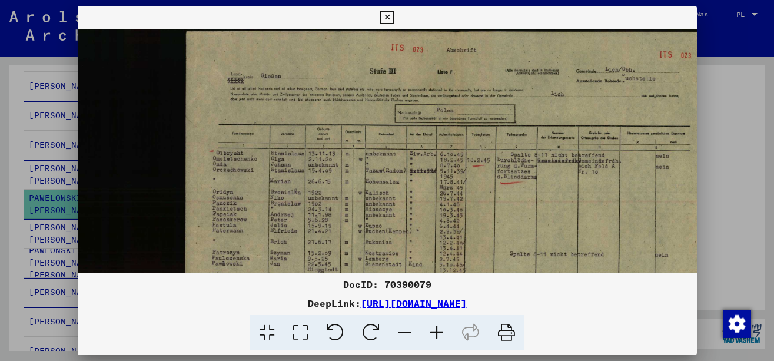
click at [432, 327] on icon at bounding box center [437, 333] width 32 height 36
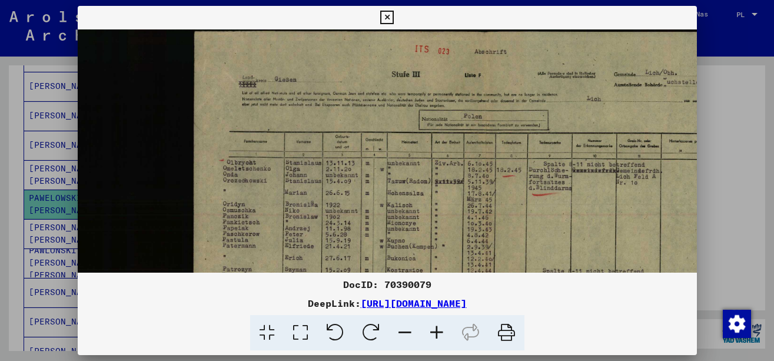
click at [432, 327] on icon at bounding box center [437, 333] width 32 height 36
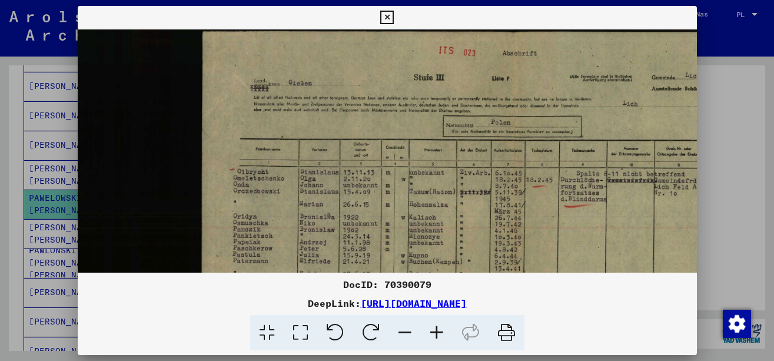
click at [432, 327] on icon at bounding box center [437, 333] width 32 height 36
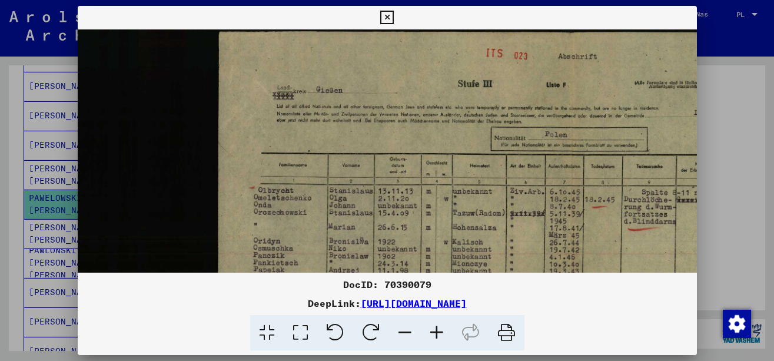
click at [432, 327] on icon at bounding box center [437, 333] width 32 height 36
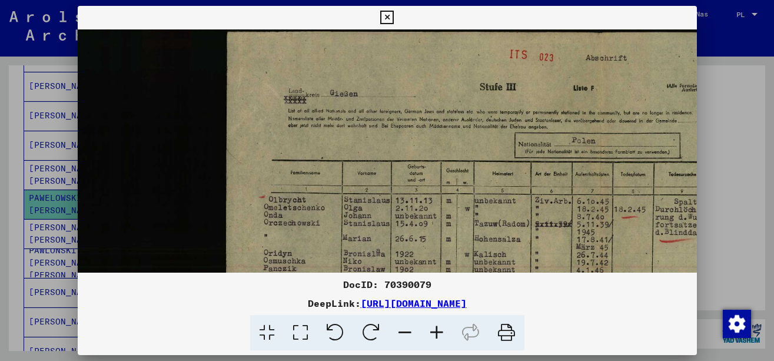
click at [432, 327] on icon at bounding box center [437, 333] width 32 height 36
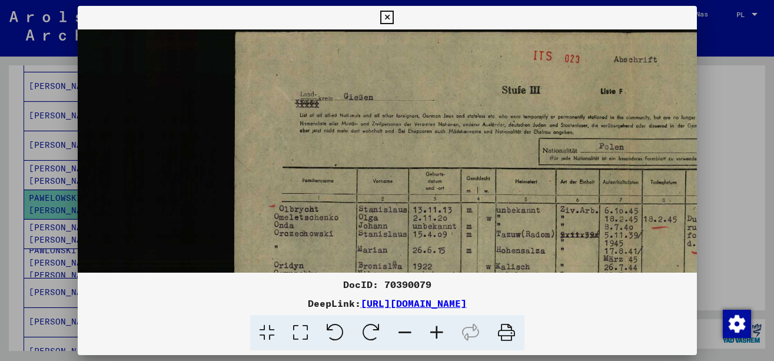
click at [432, 327] on icon at bounding box center [437, 333] width 32 height 36
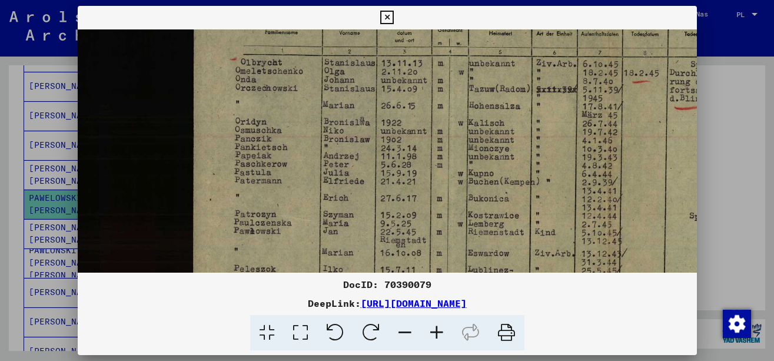
drag, startPoint x: 417, startPoint y: 250, endPoint x: 368, endPoint y: 94, distance: 163.5
click at [368, 94] on img at bounding box center [527, 171] width 997 height 597
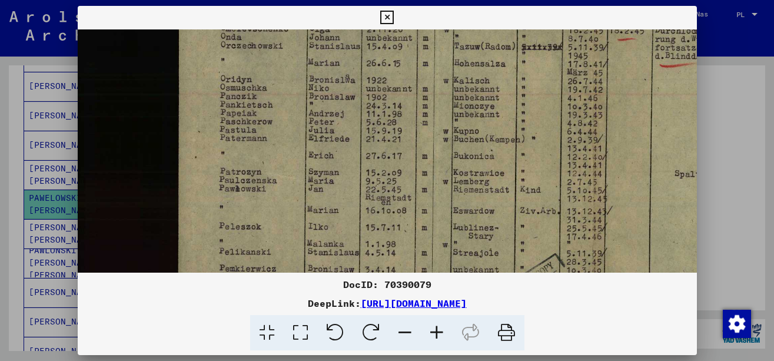
scroll to position [220, 67]
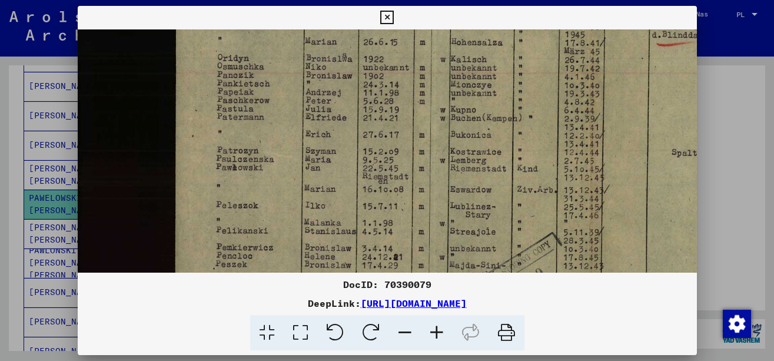
drag, startPoint x: 370, startPoint y: 203, endPoint x: 353, endPoint y: 140, distance: 66.0
click at [353, 140] on img at bounding box center [509, 108] width 997 height 597
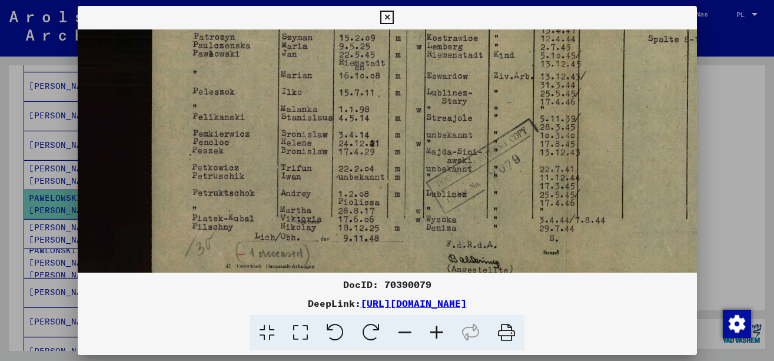
scroll to position [347, 88]
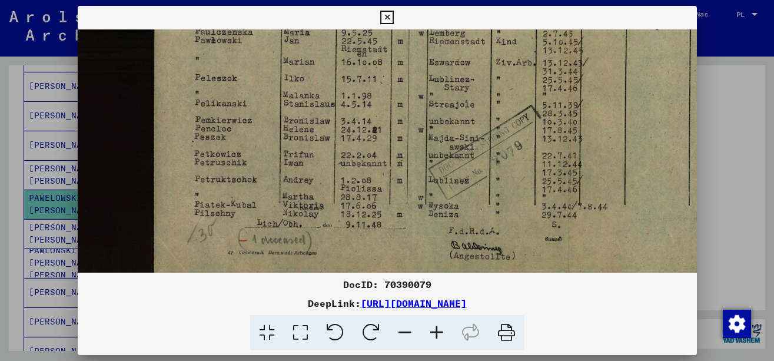
drag, startPoint x: 280, startPoint y: 217, endPoint x: 259, endPoint y: 90, distance: 129.0
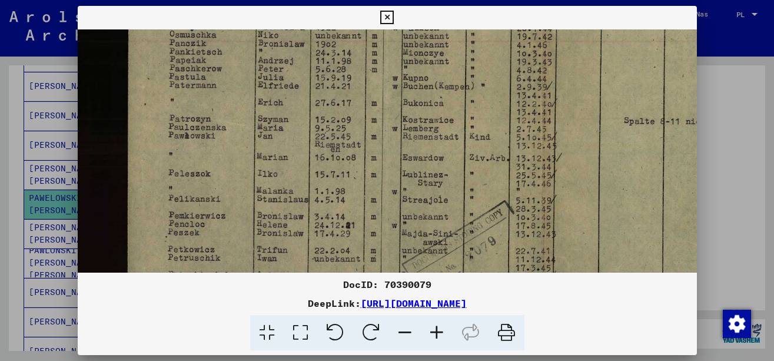
scroll to position [250, 114]
drag, startPoint x: 258, startPoint y: 101, endPoint x: 233, endPoint y: 188, distance: 91.2
click at [233, 188] on img at bounding box center [461, 77] width 997 height 597
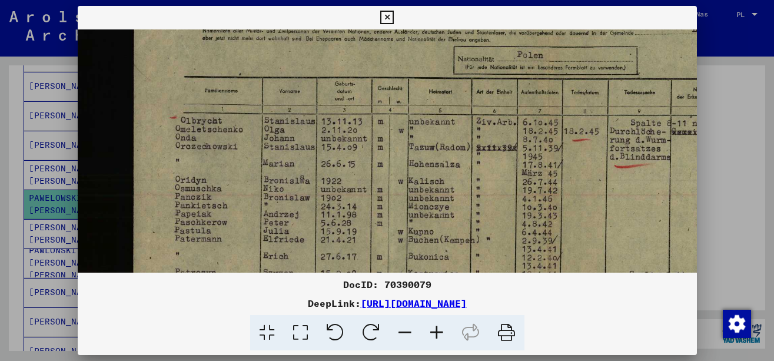
drag, startPoint x: 536, startPoint y: 118, endPoint x: 542, endPoint y: 273, distance: 155.0
click at [542, 273] on div "DocID: 70390079 DeepLink: [URL][DOMAIN_NAME]" at bounding box center [388, 178] width 620 height 345
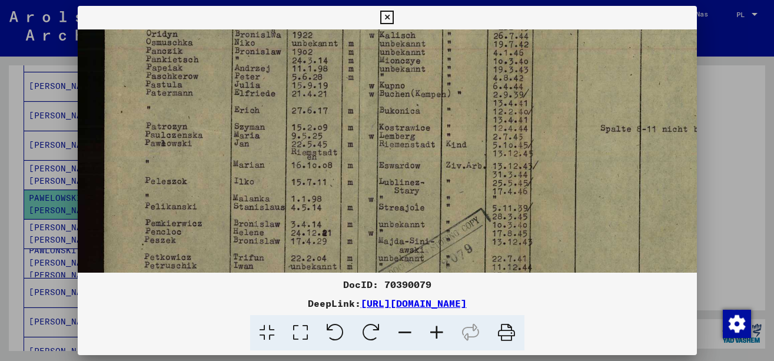
scroll to position [245, 138]
drag, startPoint x: 461, startPoint y: 143, endPoint x: 441, endPoint y: 48, distance: 96.3
click at [441, 48] on img at bounding box center [438, 82] width 997 height 597
click at [736, 141] on div at bounding box center [387, 180] width 774 height 361
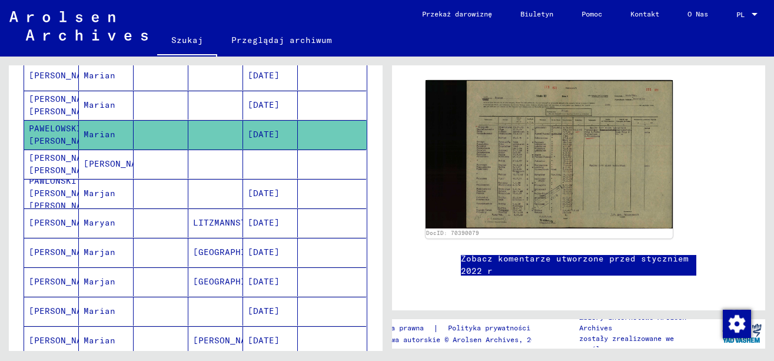
scroll to position [294, 0]
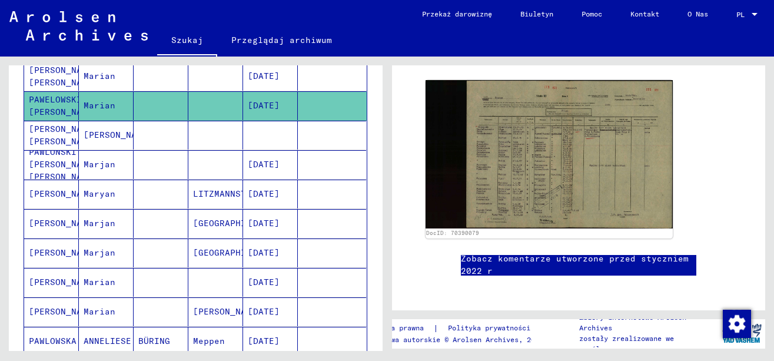
click at [124, 130] on mat-cell "[PERSON_NAME]" at bounding box center [106, 135] width 55 height 29
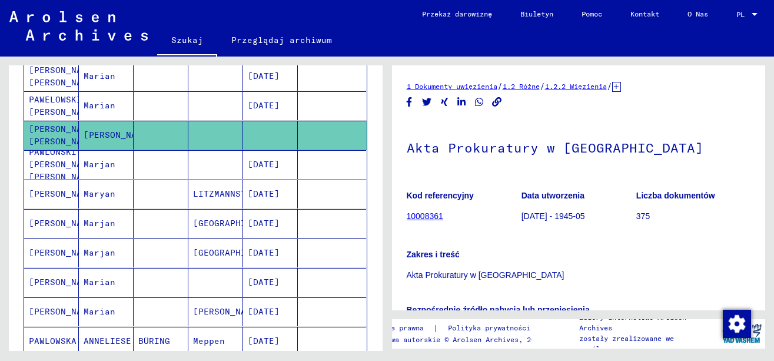
click at [138, 155] on mat-cell at bounding box center [161, 164] width 55 height 29
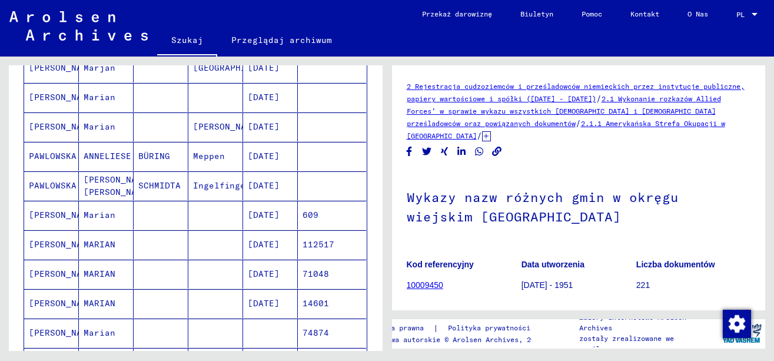
scroll to position [491, 0]
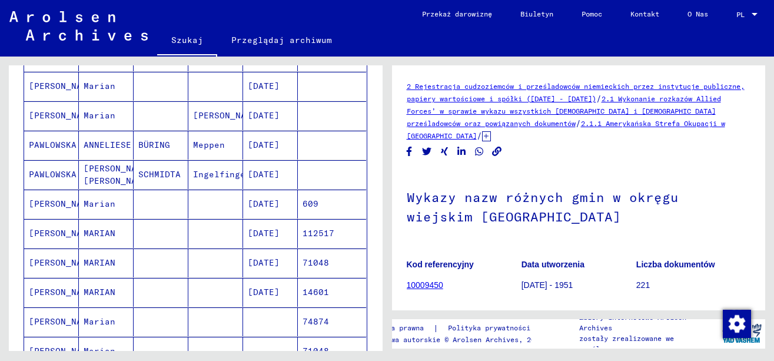
click at [155, 230] on mat-cell at bounding box center [161, 233] width 55 height 29
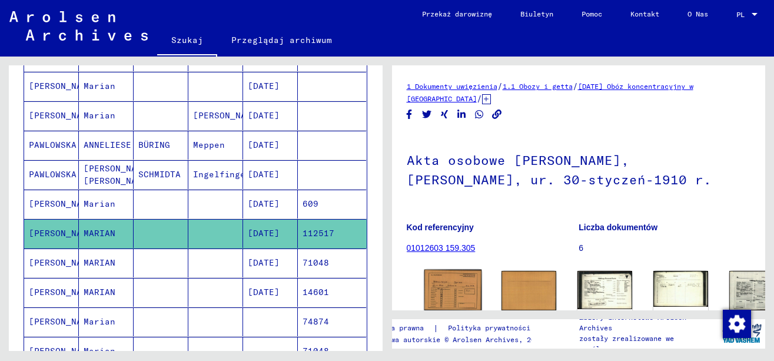
click at [439, 278] on img at bounding box center [453, 290] width 58 height 41
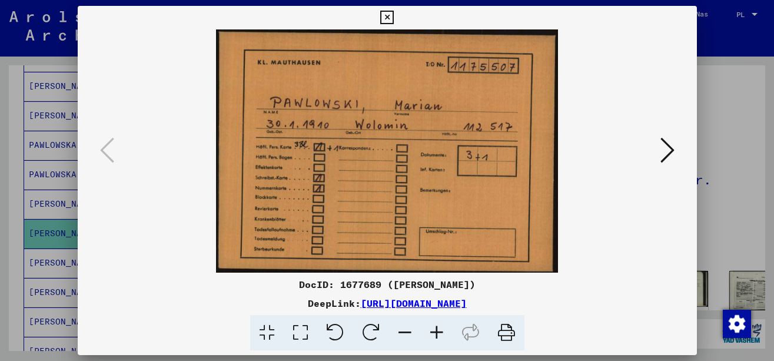
click at [664, 151] on icon at bounding box center [668, 150] width 14 height 28
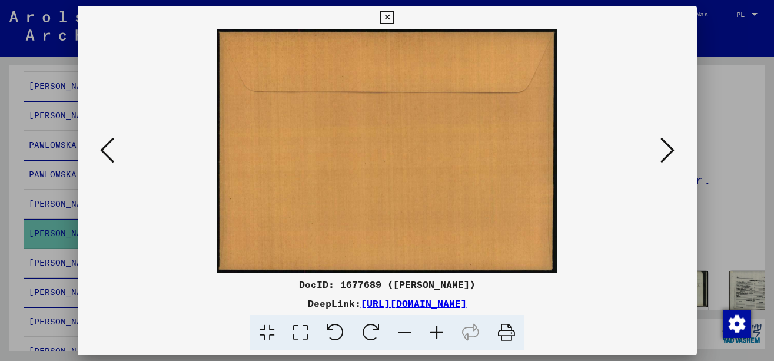
click at [664, 151] on icon at bounding box center [668, 150] width 14 height 28
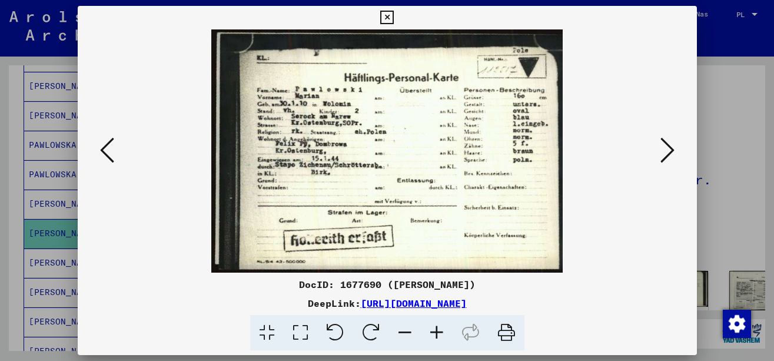
click at [405, 171] on img at bounding box center [387, 150] width 539 height 243
click at [661, 153] on icon at bounding box center [668, 150] width 14 height 28
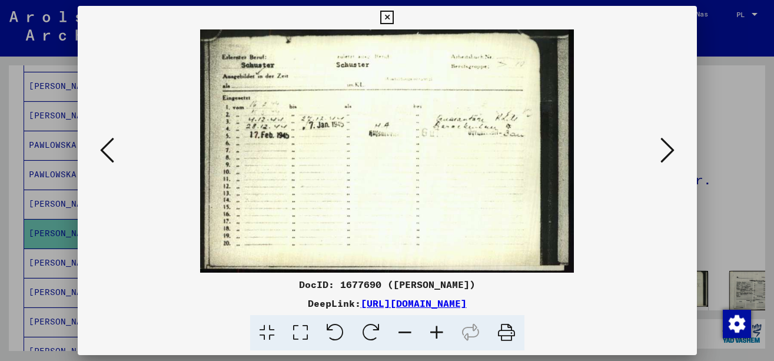
click at [661, 153] on icon at bounding box center [668, 150] width 14 height 28
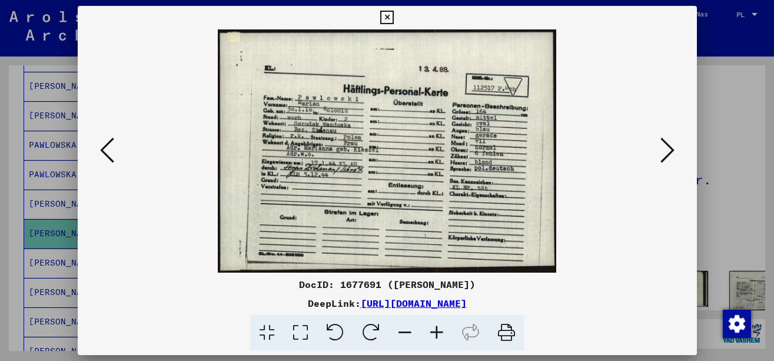
click at [439, 334] on icon at bounding box center [437, 333] width 32 height 36
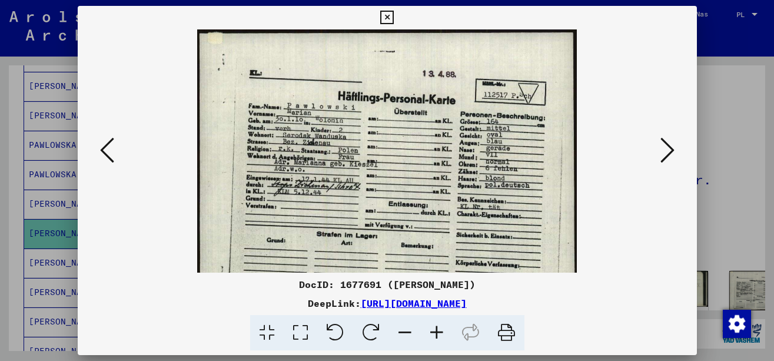
click at [439, 334] on icon at bounding box center [437, 333] width 32 height 36
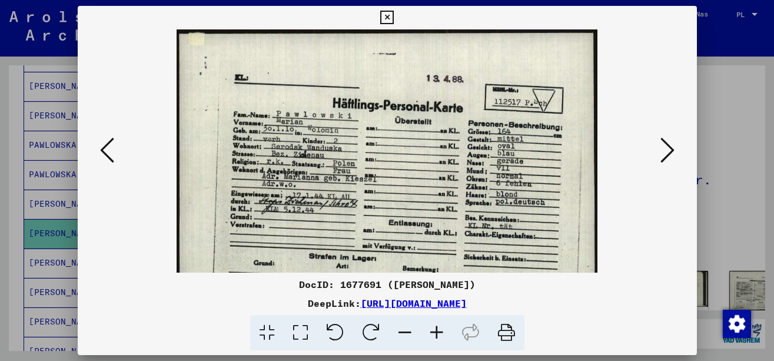
click at [439, 334] on icon at bounding box center [437, 333] width 32 height 36
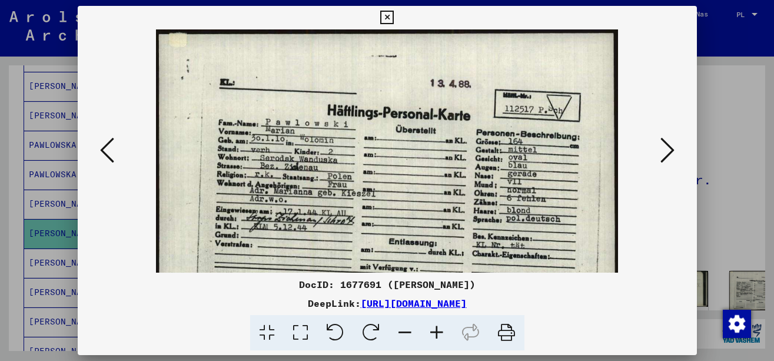
click at [439, 334] on icon at bounding box center [437, 333] width 32 height 36
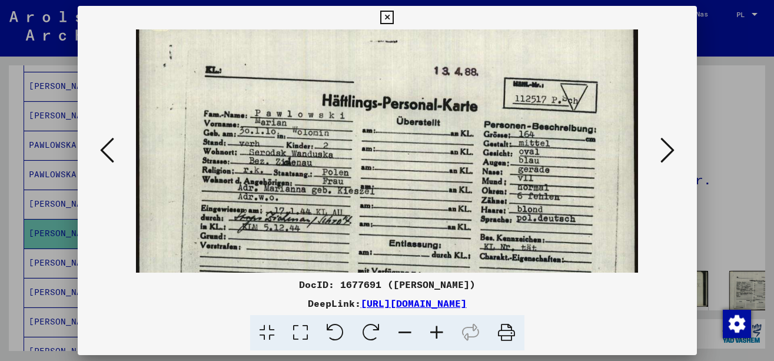
scroll to position [18, 0]
drag, startPoint x: 405, startPoint y: 236, endPoint x: 396, endPoint y: 218, distance: 20.0
click at [396, 218] on img at bounding box center [387, 192] width 503 height 361
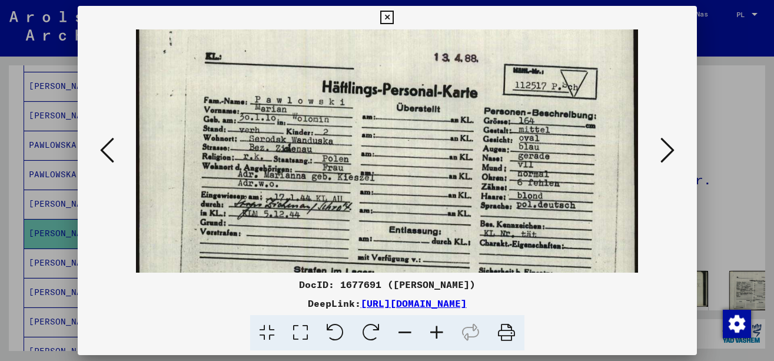
scroll to position [32, 0]
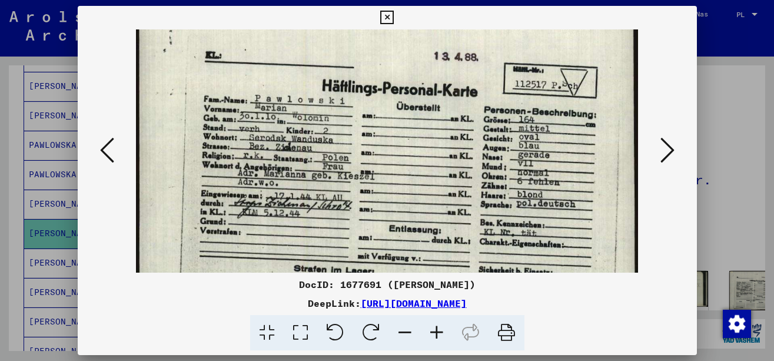
drag, startPoint x: 396, startPoint y: 218, endPoint x: 396, endPoint y: 204, distance: 14.1
click at [396, 204] on img at bounding box center [387, 178] width 503 height 361
click at [663, 151] on icon at bounding box center [668, 150] width 14 height 28
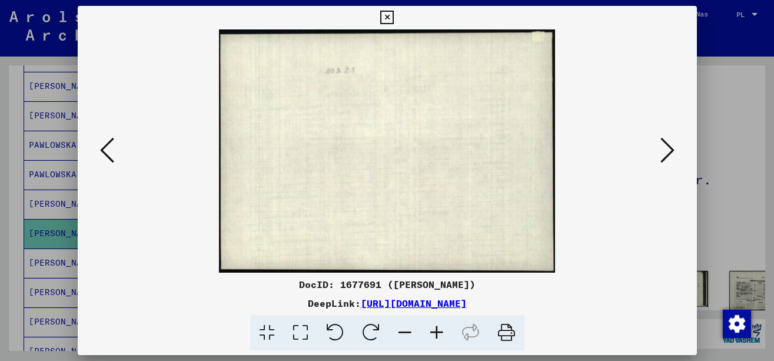
scroll to position [0, 0]
click at [663, 151] on icon at bounding box center [668, 150] width 14 height 28
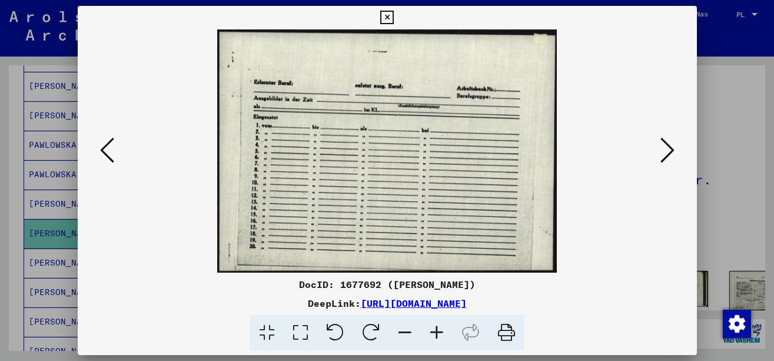
click at [663, 151] on icon at bounding box center [668, 150] width 14 height 28
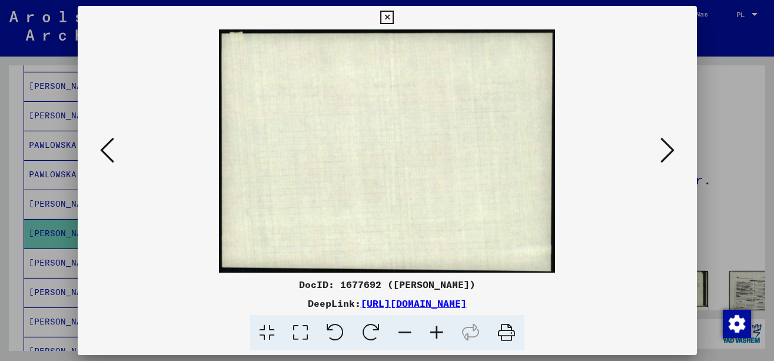
click at [663, 151] on icon at bounding box center [668, 150] width 14 height 28
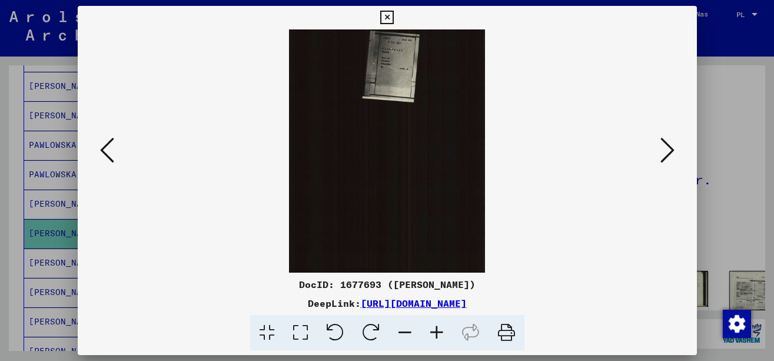
click at [663, 151] on icon at bounding box center [668, 150] width 14 height 28
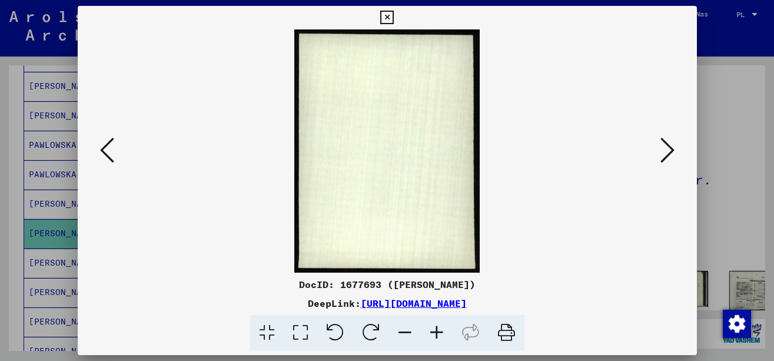
click at [663, 151] on icon at bounding box center [668, 150] width 14 height 28
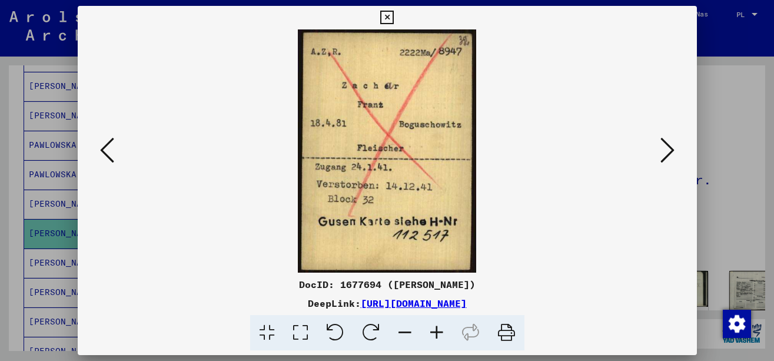
click at [663, 151] on icon at bounding box center [668, 150] width 14 height 28
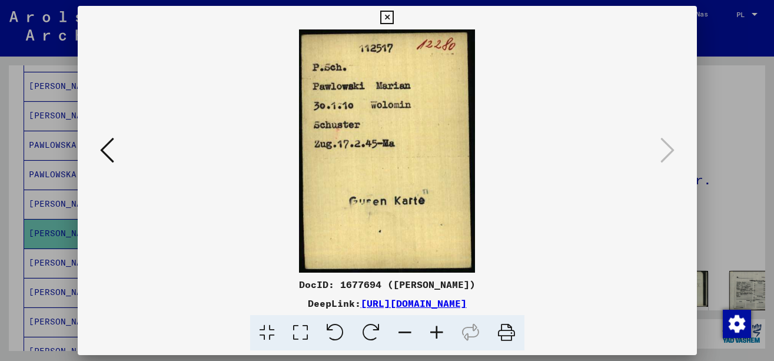
click at [734, 134] on div at bounding box center [387, 180] width 774 height 361
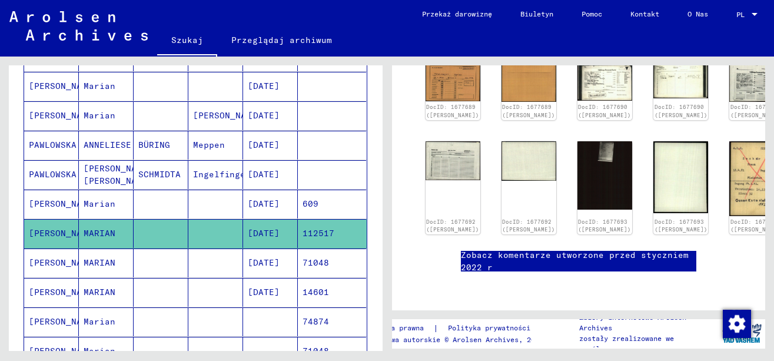
scroll to position [196, 0]
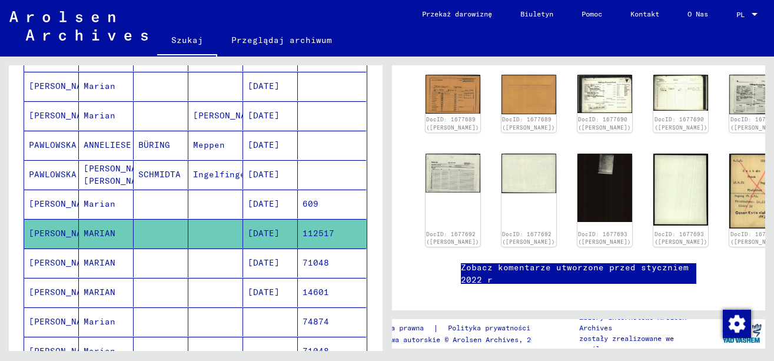
click at [188, 267] on mat-cell at bounding box center [215, 263] width 55 height 29
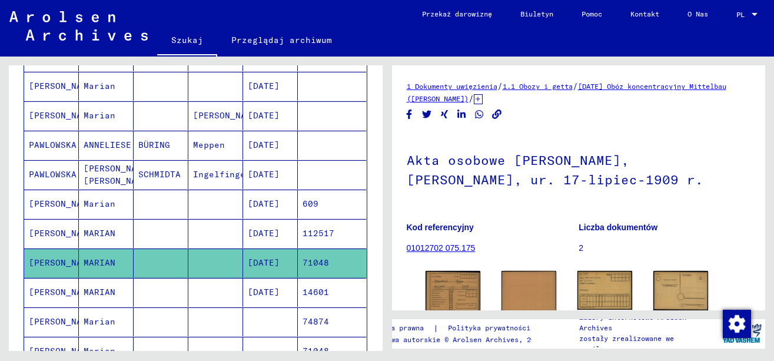
scroll to position [98, 0]
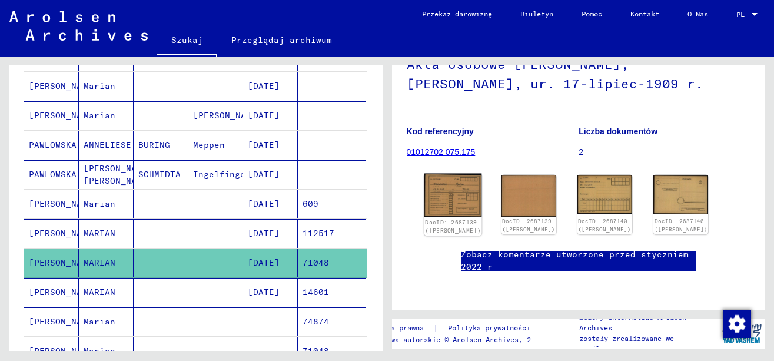
click at [443, 192] on img at bounding box center [453, 196] width 58 height 44
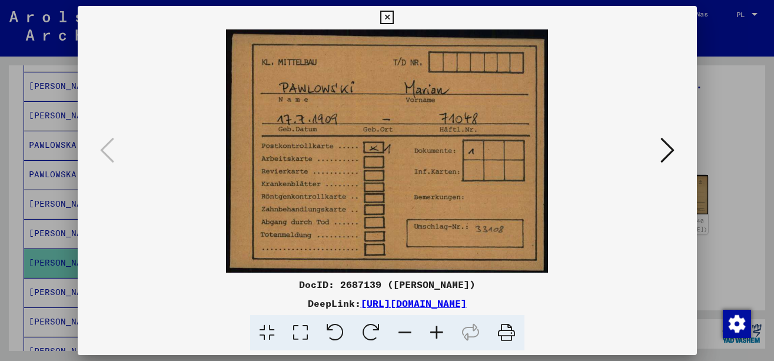
click at [664, 155] on icon at bounding box center [668, 150] width 14 height 28
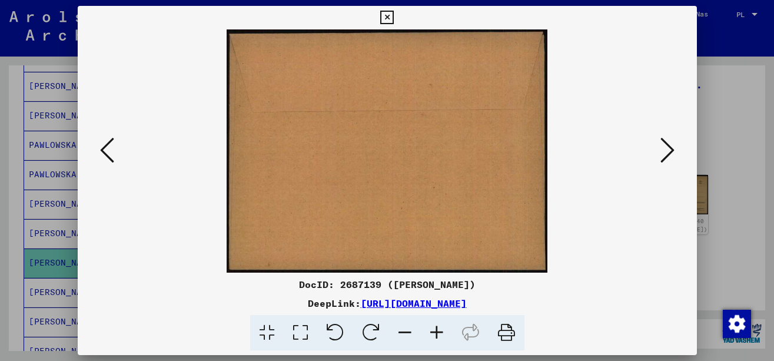
click at [664, 155] on icon at bounding box center [668, 150] width 14 height 28
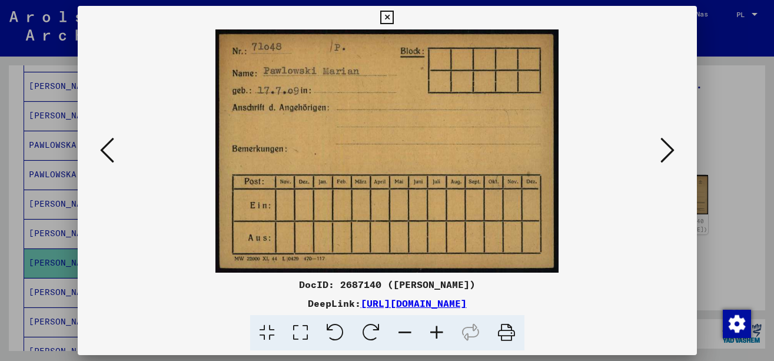
click at [664, 155] on icon at bounding box center [668, 150] width 14 height 28
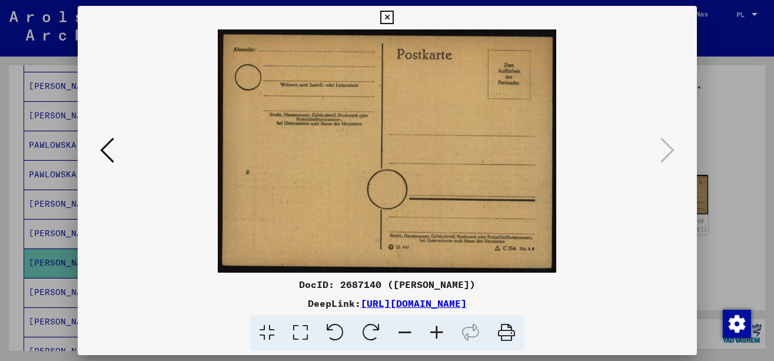
click at [724, 129] on div at bounding box center [387, 180] width 774 height 361
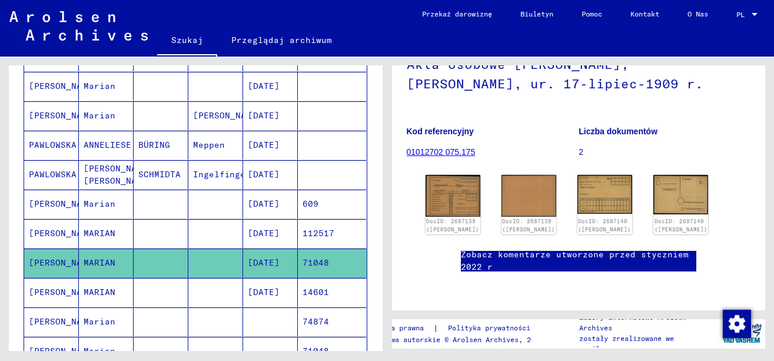
click at [300, 293] on mat-cell "14601" at bounding box center [332, 292] width 68 height 29
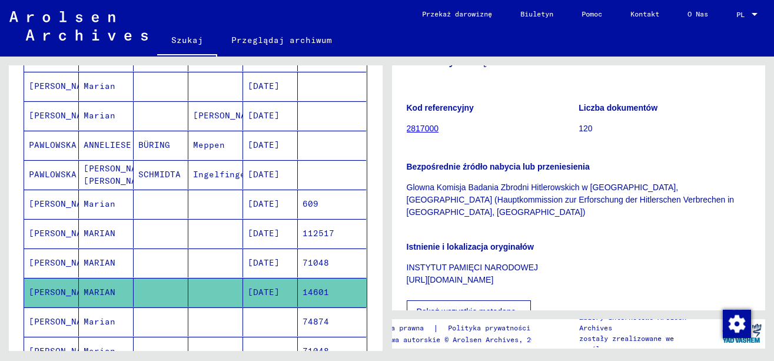
scroll to position [98, 0]
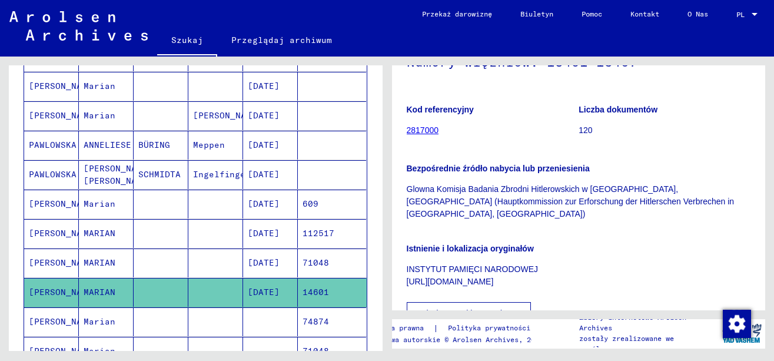
drag, startPoint x: 480, startPoint y: 270, endPoint x: 400, endPoint y: 269, distance: 79.5
copy p "[URL][DOMAIN_NAME]"
